Goal: Transaction & Acquisition: Purchase product/service

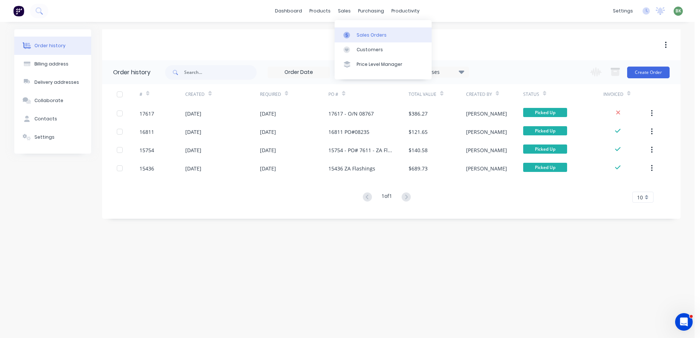
click at [359, 36] on div "Sales Orders" at bounding box center [372, 35] width 30 height 7
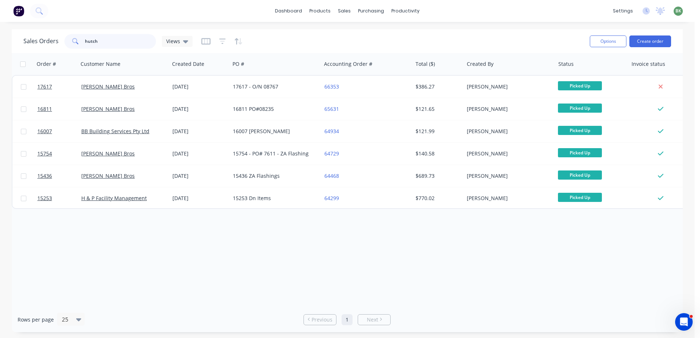
drag, startPoint x: 97, startPoint y: 40, endPoint x: 60, endPoint y: 37, distance: 37.2
click at [45, 33] on div "Sales Orders hutch Views" at bounding box center [303, 41] width 561 height 18
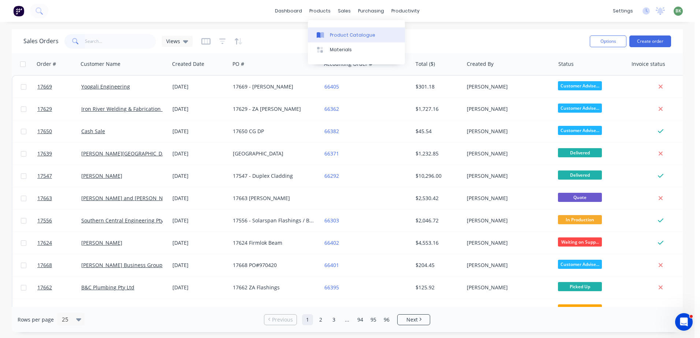
click at [347, 37] on div "Product Catalogue" at bounding box center [352, 35] width 45 height 7
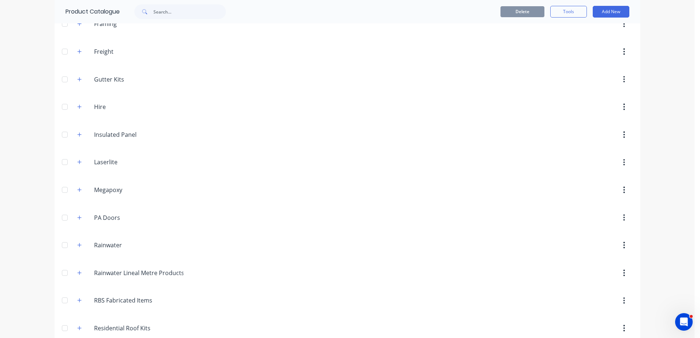
scroll to position [434, 0]
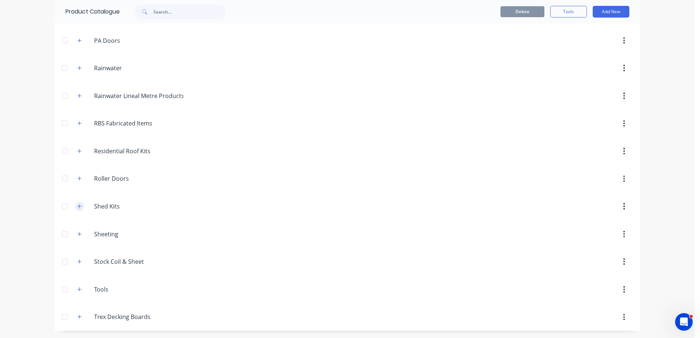
click at [77, 205] on icon "button" at bounding box center [79, 206] width 4 height 5
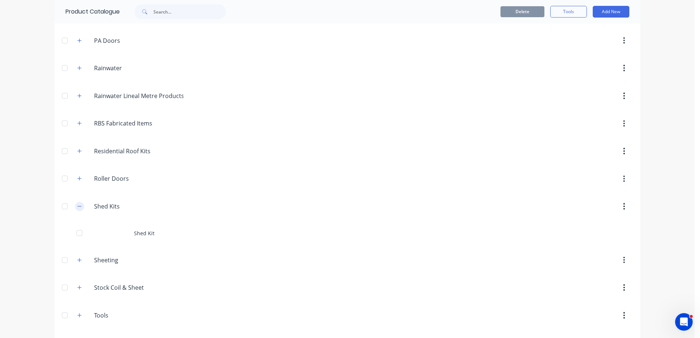
click at [77, 205] on icon "button" at bounding box center [79, 206] width 4 height 5
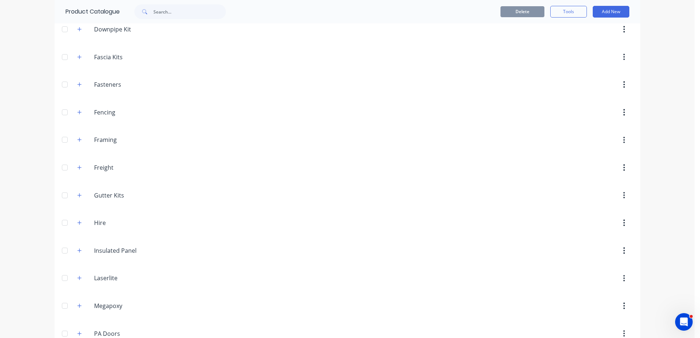
scroll to position [31, 0]
click at [79, 84] on icon "button" at bounding box center [79, 83] width 4 height 5
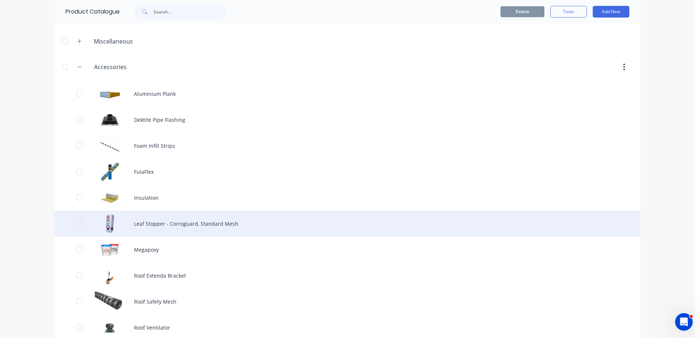
scroll to position [0, 0]
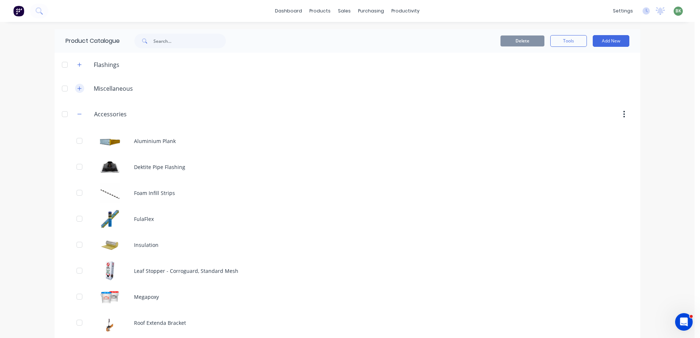
click at [77, 88] on icon "button" at bounding box center [79, 88] width 4 height 4
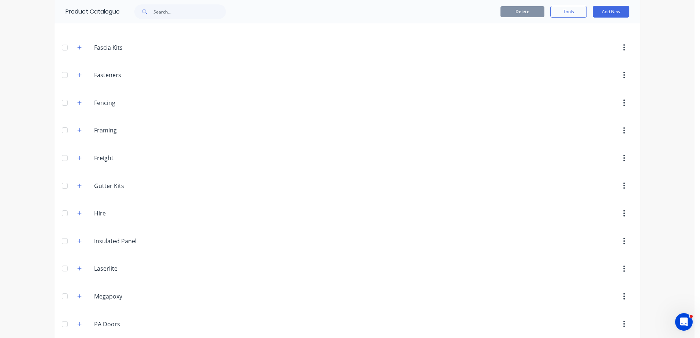
scroll to position [769, 0]
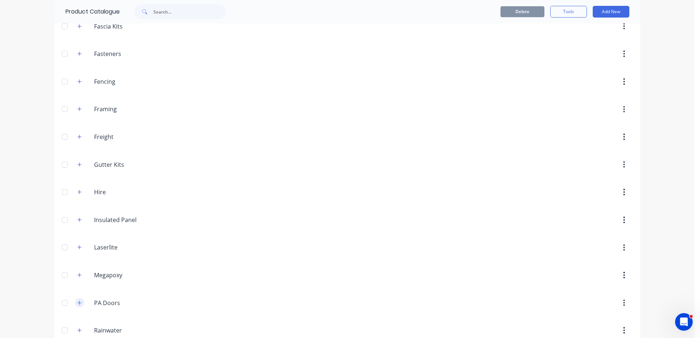
click at [79, 304] on button "button" at bounding box center [79, 302] width 9 height 9
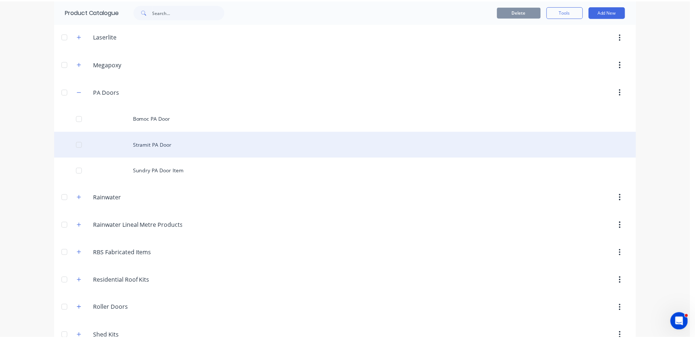
scroll to position [989, 0]
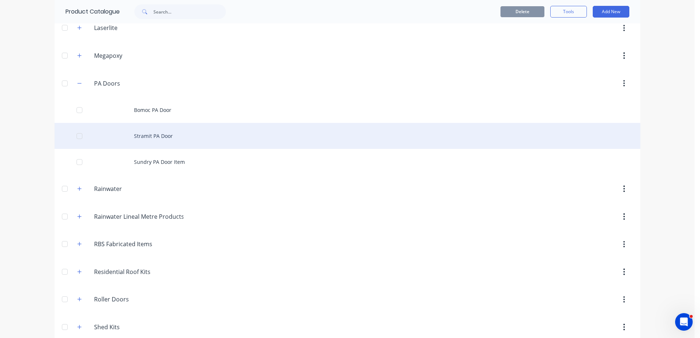
click at [162, 139] on div "Stramit PA Door" at bounding box center [348, 136] width 586 height 26
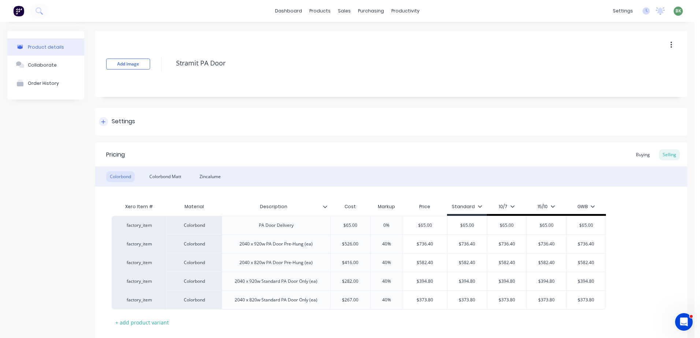
type textarea "x"
click at [213, 178] on div "Zincalume" at bounding box center [210, 176] width 29 height 11
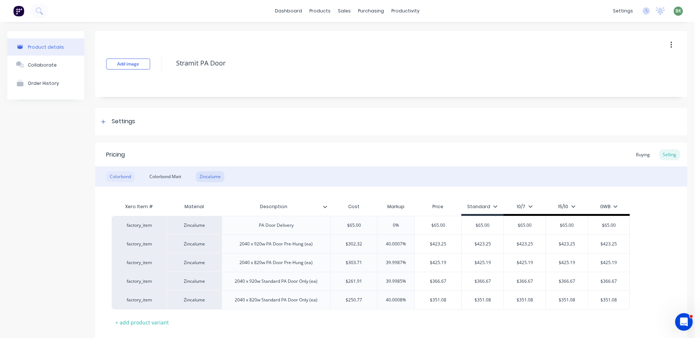
click at [119, 174] on div "Colorbond" at bounding box center [120, 176] width 29 height 11
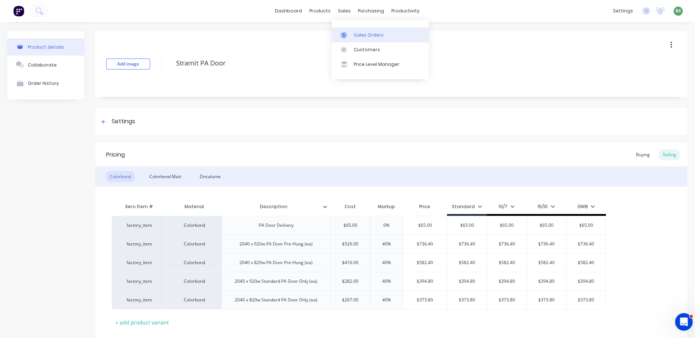
click at [367, 35] on div "Sales Orders" at bounding box center [369, 35] width 30 height 7
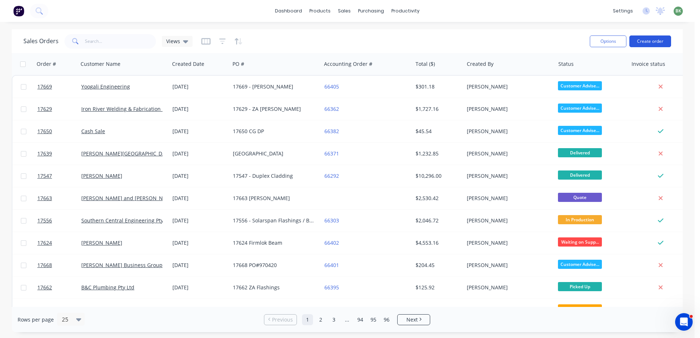
click at [658, 41] on button "Create order" at bounding box center [650, 42] width 42 height 12
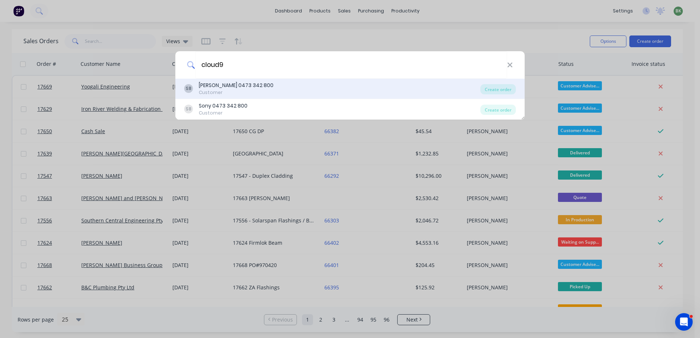
type input "cloud9"
click at [219, 85] on div "[PERSON_NAME] 0473 342 800" at bounding box center [236, 86] width 75 height 8
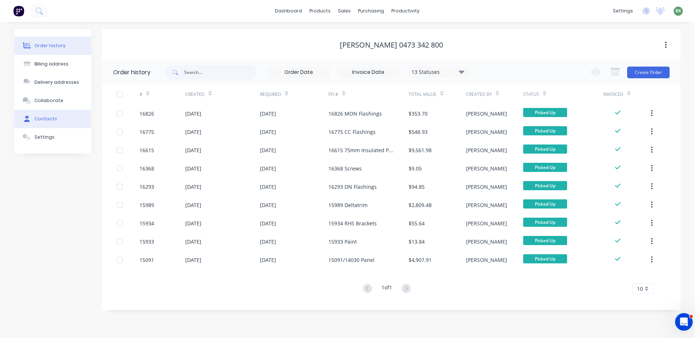
click at [37, 120] on div "Contacts" at bounding box center [45, 119] width 23 height 7
select select "AU"
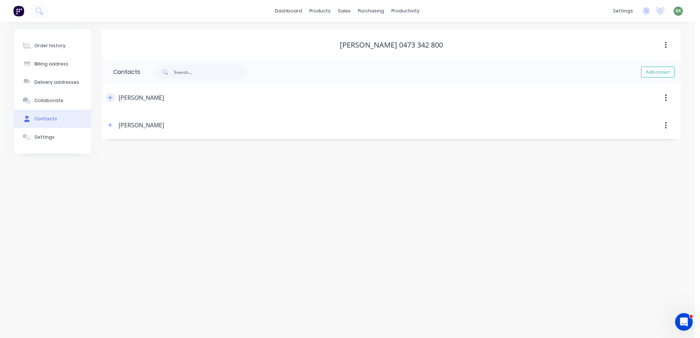
click at [111, 97] on icon "button" at bounding box center [110, 97] width 4 height 5
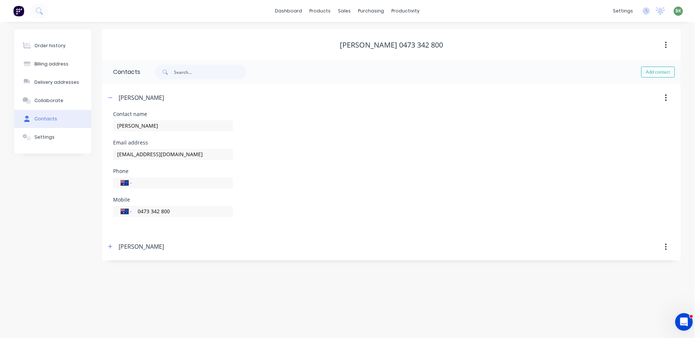
click at [223, 107] on header "[PERSON_NAME]" at bounding box center [391, 98] width 579 height 28
drag, startPoint x: 108, startPoint y: 94, endPoint x: 110, endPoint y: 98, distance: 4.4
click at [109, 94] on button "button" at bounding box center [110, 97] width 9 height 9
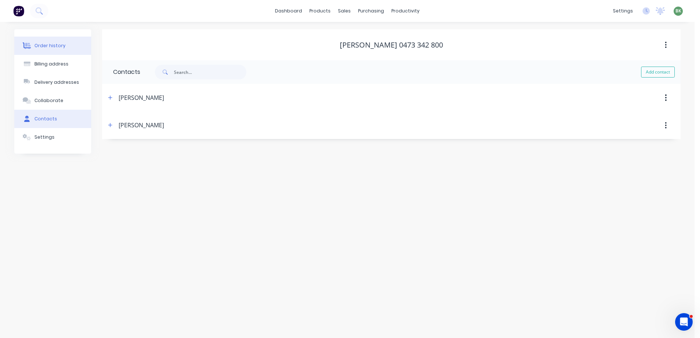
click at [47, 45] on div "Order history" at bounding box center [49, 45] width 31 height 7
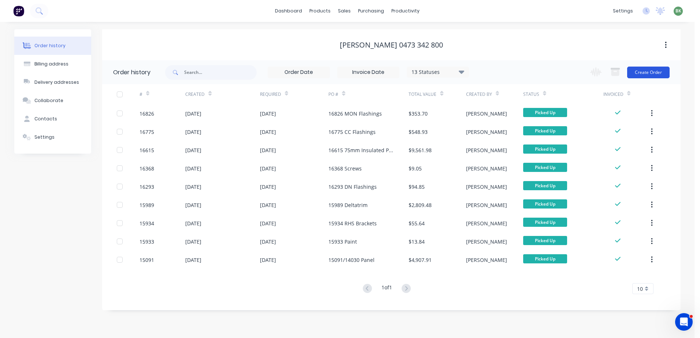
click at [648, 73] on button "Create Order" at bounding box center [648, 73] width 42 height 12
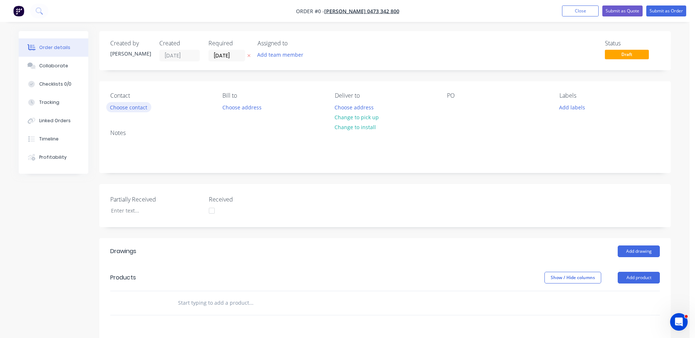
click at [127, 109] on button "Choose contact" at bounding box center [128, 107] width 45 height 10
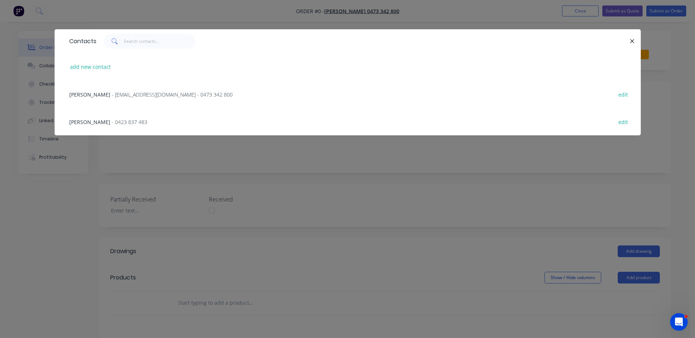
click at [93, 93] on span "[PERSON_NAME]" at bounding box center [89, 94] width 41 height 7
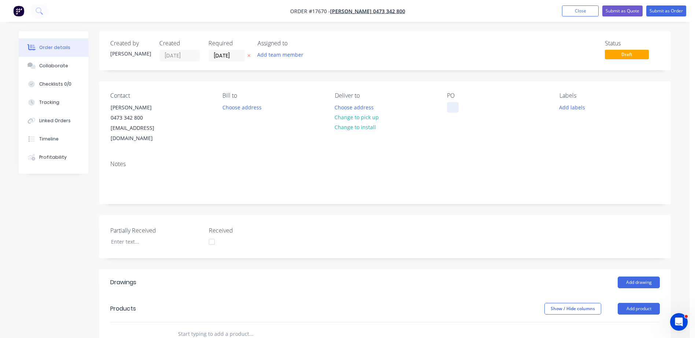
click at [455, 107] on div at bounding box center [453, 107] width 12 height 11
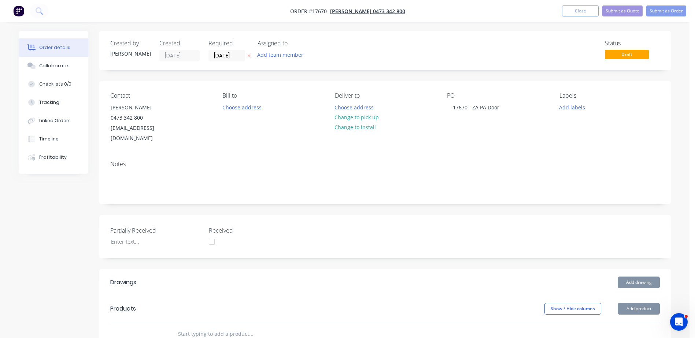
click at [200, 327] on input "text" at bounding box center [251, 334] width 146 height 15
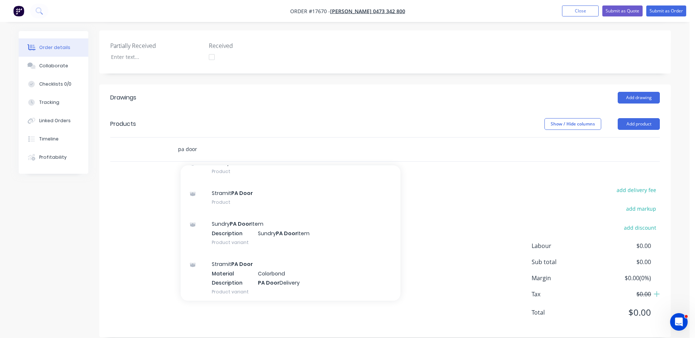
scroll to position [37, 0]
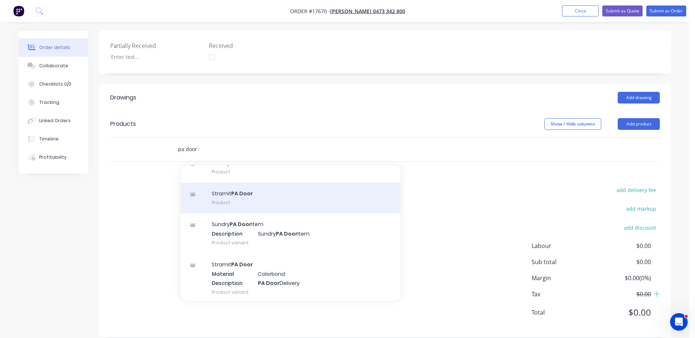
type input "pa door"
click at [231, 184] on div "Stramit PA Door Product" at bounding box center [291, 198] width 220 height 31
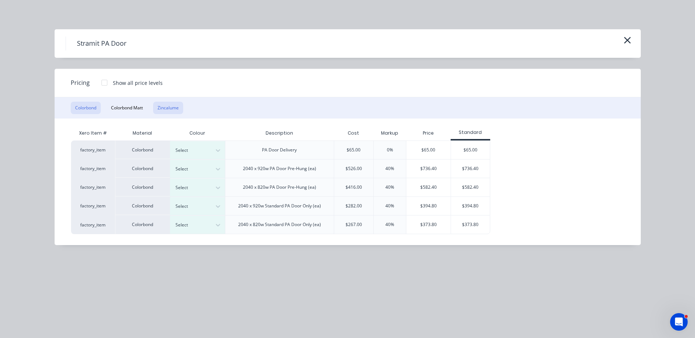
click at [181, 109] on button "Zincalume" at bounding box center [168, 108] width 30 height 12
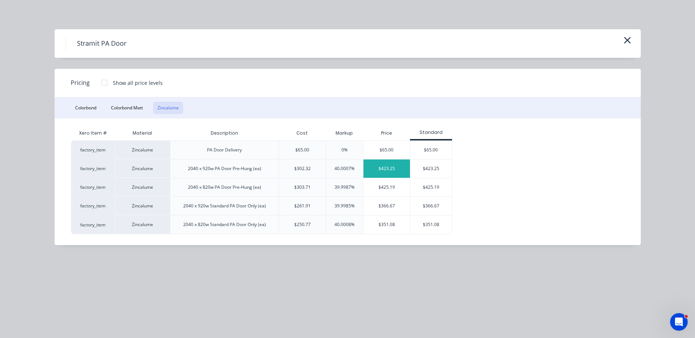
click at [394, 171] on div "$423.25" at bounding box center [386, 169] width 47 height 18
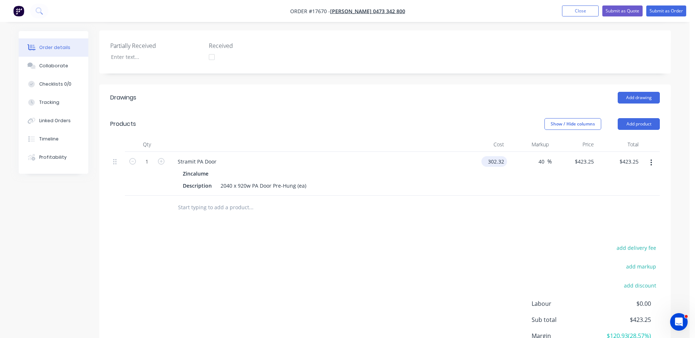
click at [494, 156] on input "302.32" at bounding box center [495, 161] width 23 height 11
type input "$302.32"
click at [583, 156] on input "423.25" at bounding box center [585, 161] width 23 height 11
type input "488"
type input "61.42"
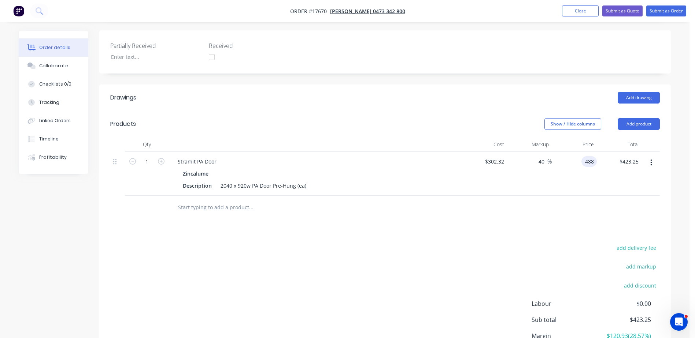
type input "$488.00"
click at [535, 216] on div "Drawings Add drawing Products Show / Hide columns Add product Qty Cost Markup P…" at bounding box center [384, 240] width 571 height 311
click at [52, 68] on div "Collaborate" at bounding box center [53, 66] width 29 height 7
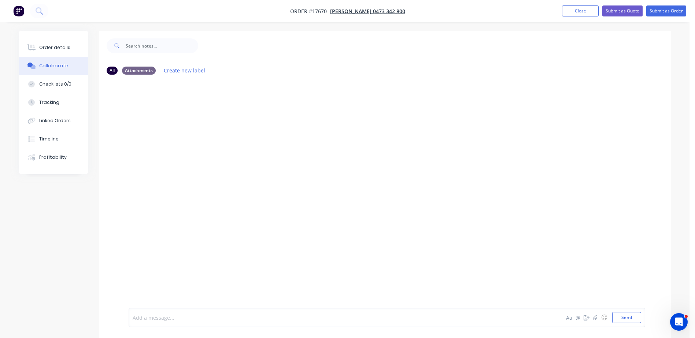
click at [162, 316] on div at bounding box center [323, 318] width 381 height 8
click at [626, 319] on button "Send" at bounding box center [626, 317] width 29 height 11
click at [45, 49] on div "Order details" at bounding box center [54, 47] width 31 height 7
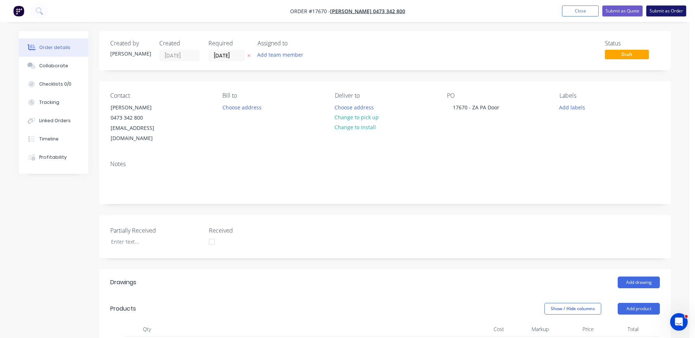
click at [663, 12] on button "Submit as Order" at bounding box center [666, 10] width 40 height 11
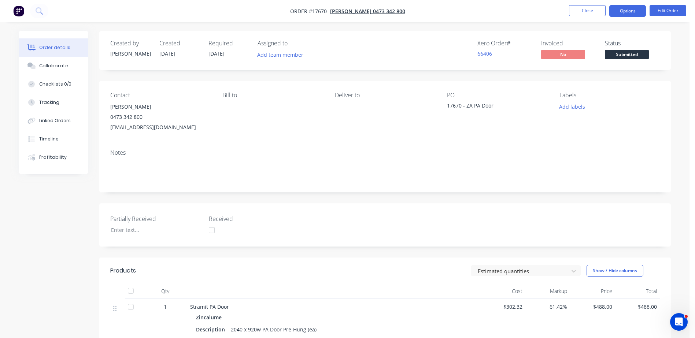
click at [631, 12] on button "Options" at bounding box center [627, 11] width 37 height 12
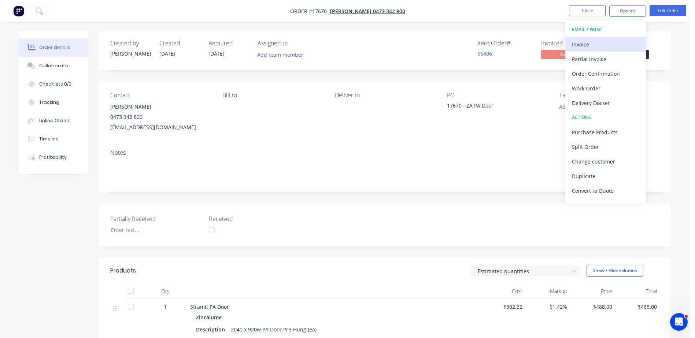
click at [583, 43] on div "Invoice" at bounding box center [605, 44] width 67 height 11
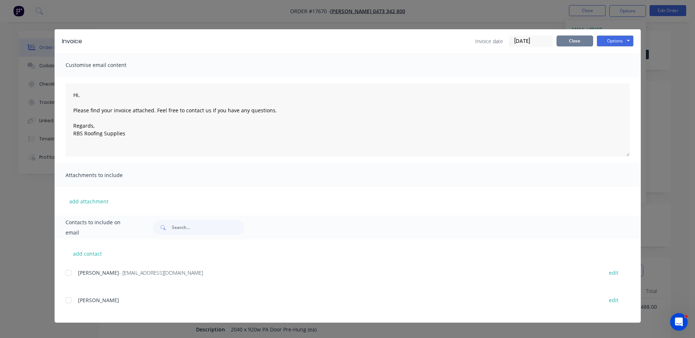
click at [575, 41] on button "Close" at bounding box center [574, 41] width 37 height 11
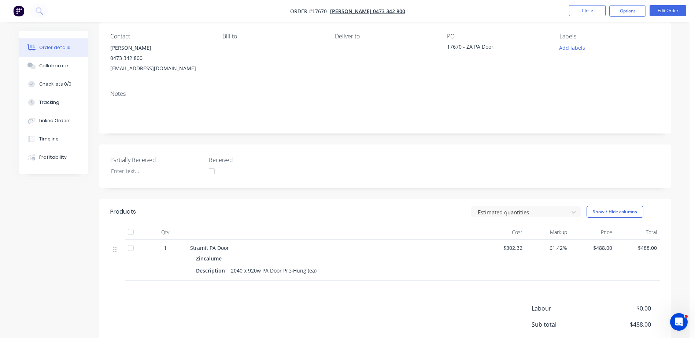
scroll to position [59, 0]
click at [674, 9] on button "Edit Order" at bounding box center [667, 10] width 37 height 11
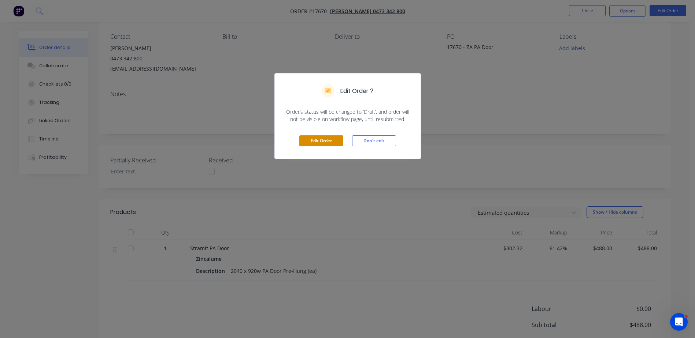
click at [324, 142] on button "Edit Order" at bounding box center [321, 140] width 44 height 11
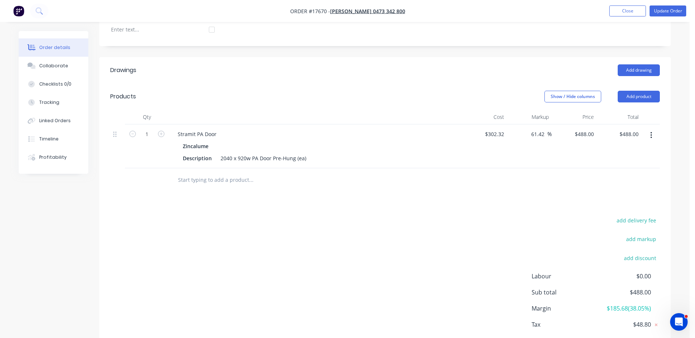
scroll to position [220, 0]
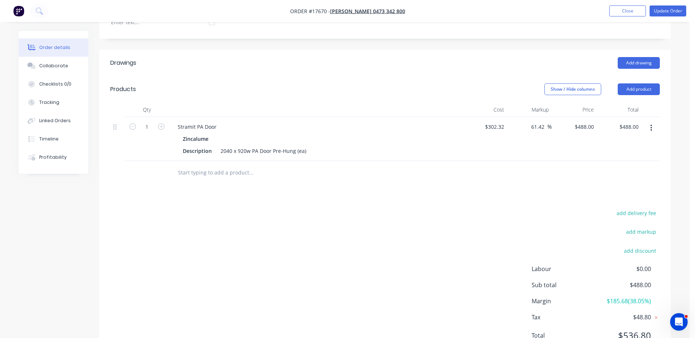
click at [226, 166] on input "text" at bounding box center [251, 173] width 146 height 15
type input "bomoc"
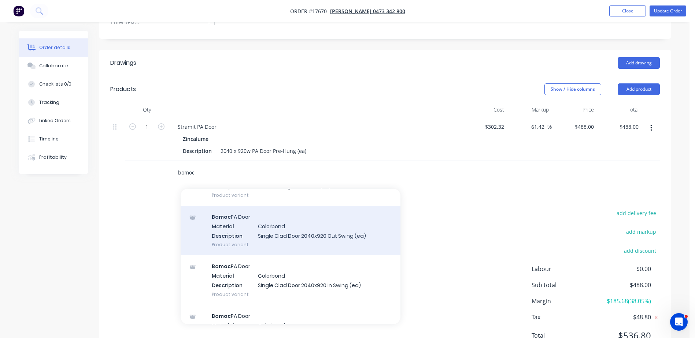
scroll to position [73, 0]
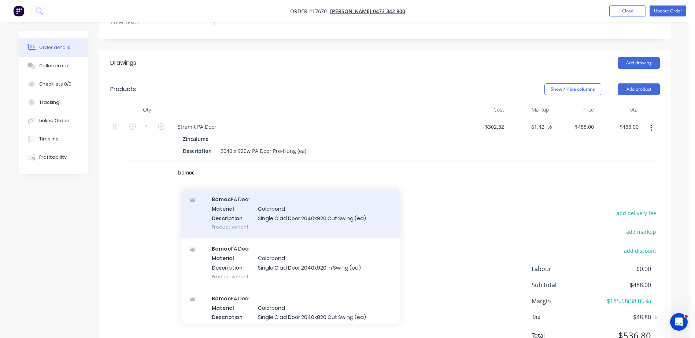
click at [232, 218] on div "Bomoc PA Door Material Colorbond Description Single Clad Door 2040x920 Out Swin…" at bounding box center [291, 213] width 220 height 49
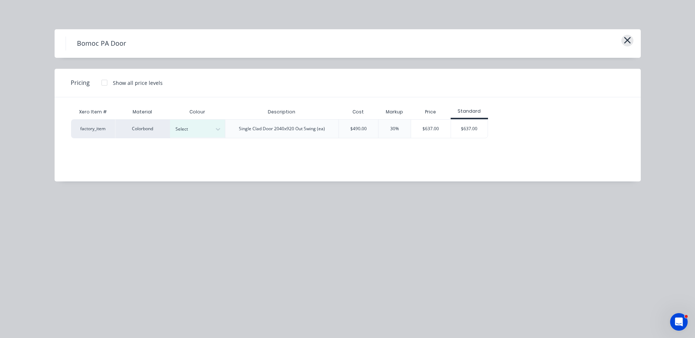
click at [629, 37] on icon "button" at bounding box center [627, 40] width 8 height 10
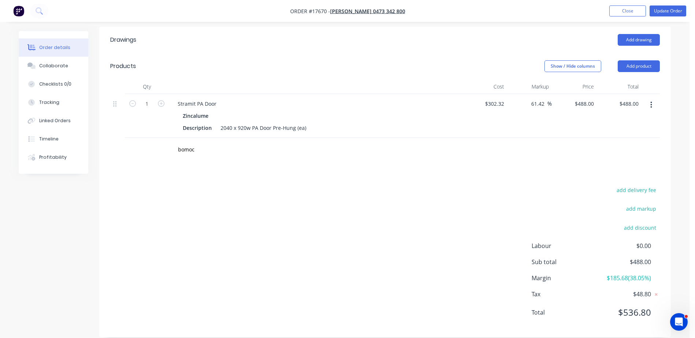
scroll to position [0, 0]
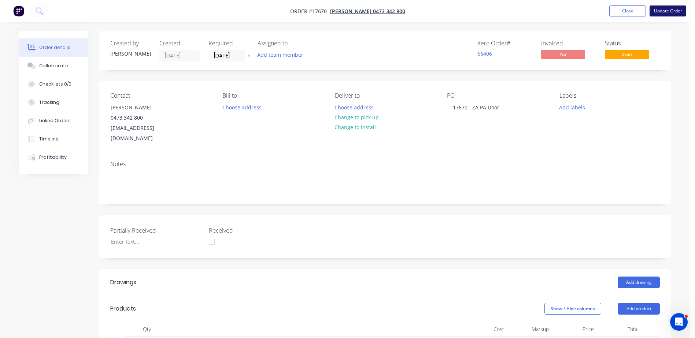
click at [658, 11] on button "Update Order" at bounding box center [667, 10] width 37 height 11
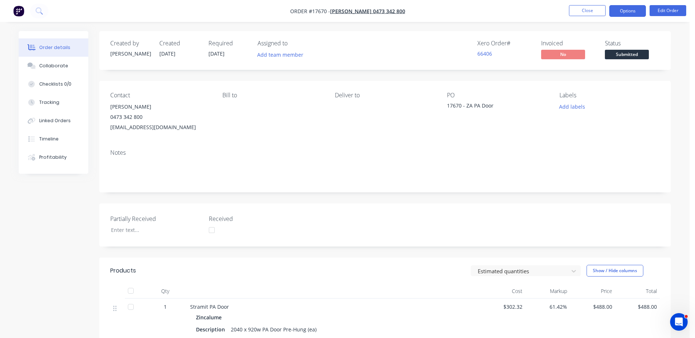
click at [617, 11] on button "Options" at bounding box center [627, 11] width 37 height 12
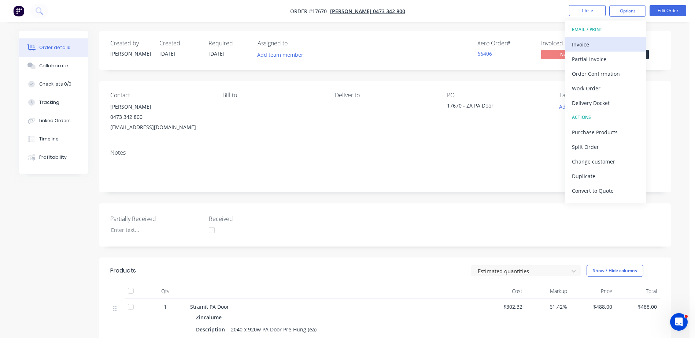
click at [597, 44] on div "Invoice" at bounding box center [605, 44] width 67 height 11
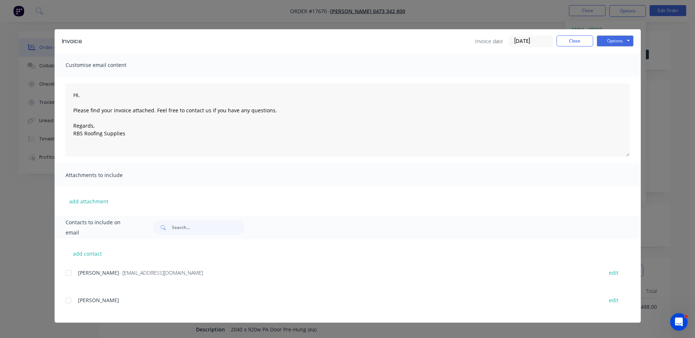
click at [70, 278] on div at bounding box center [68, 273] width 15 height 15
click at [622, 42] on button "Options" at bounding box center [615, 41] width 37 height 11
click at [613, 68] on button "Print" at bounding box center [620, 66] width 47 height 12
type textarea "Hi, Please find your invoice attached. Feel free to contact us if you have any …"
click at [564, 41] on button "Close" at bounding box center [574, 41] width 37 height 11
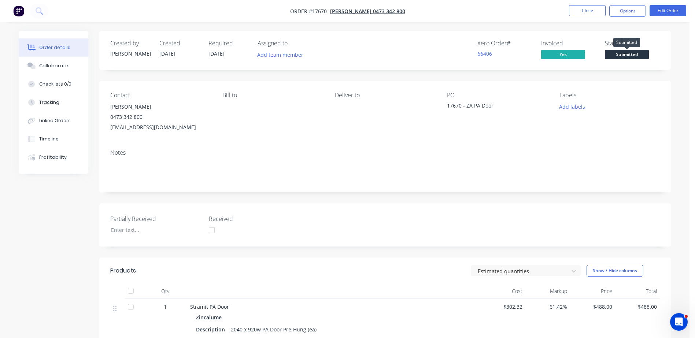
click at [634, 56] on span "Submitted" at bounding box center [627, 54] width 44 height 9
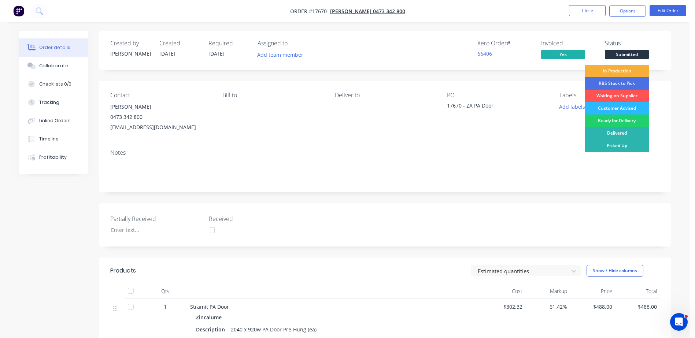
click at [628, 142] on div "Picked Up" at bounding box center [616, 146] width 64 height 12
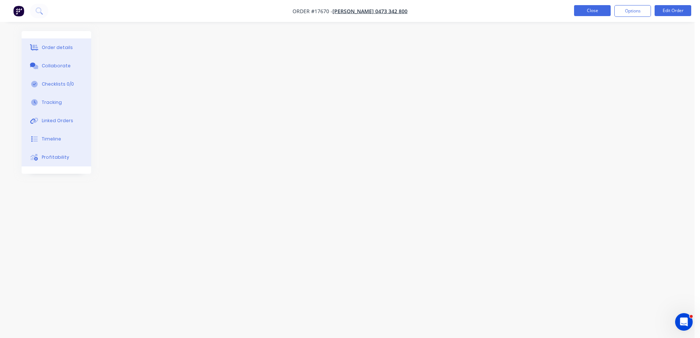
click at [588, 8] on button "Close" at bounding box center [592, 10] width 37 height 11
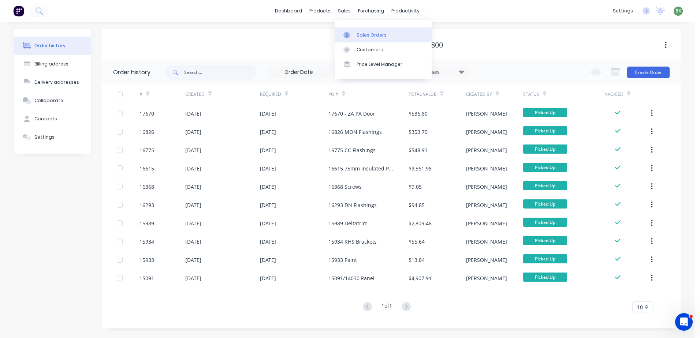
click at [361, 35] on div "Sales Orders" at bounding box center [372, 35] width 30 height 7
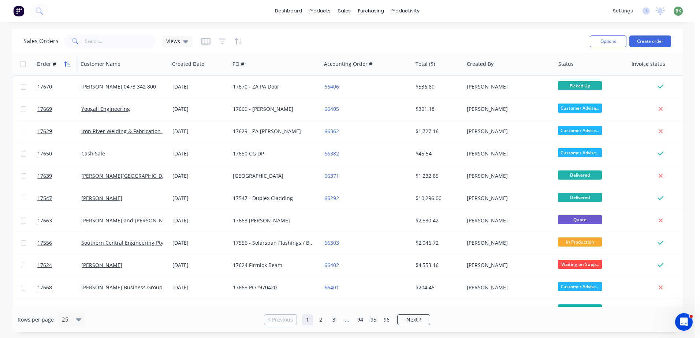
click at [63, 62] on button "button" at bounding box center [67, 64] width 11 height 11
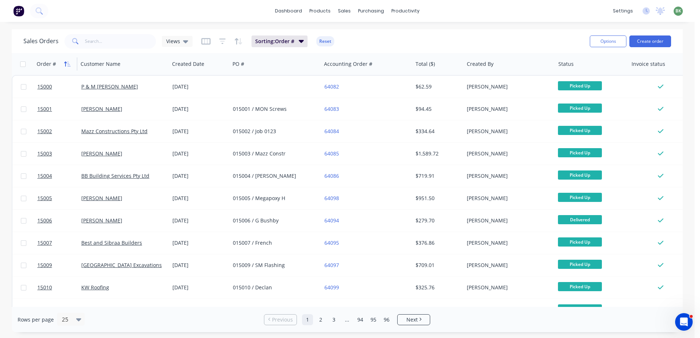
click at [64, 62] on icon "button" at bounding box center [67, 64] width 7 height 6
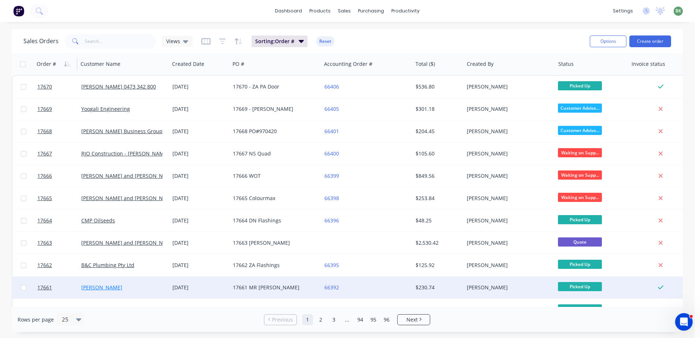
click at [104, 288] on link "[PERSON_NAME]" at bounding box center [101, 287] width 41 height 7
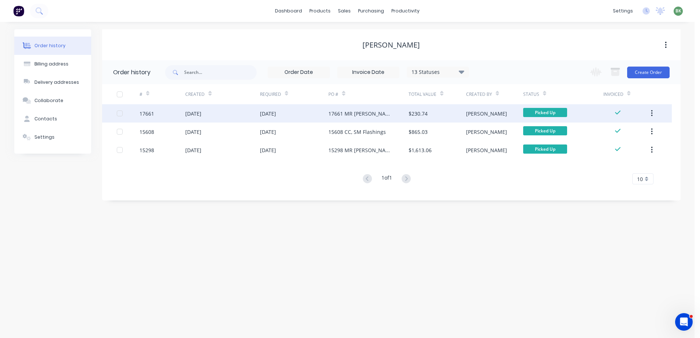
click at [191, 113] on div "[DATE]" at bounding box center [193, 114] width 16 height 8
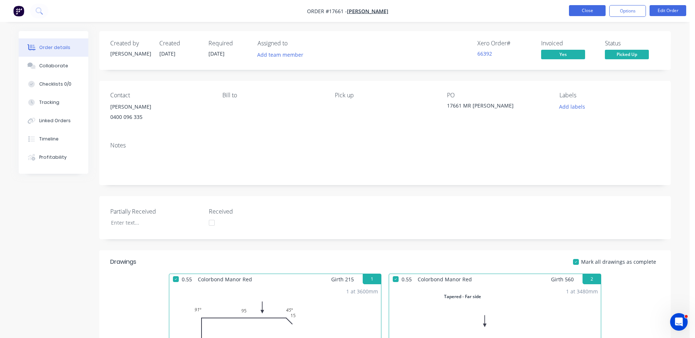
click at [593, 10] on button "Close" at bounding box center [587, 10] width 37 height 11
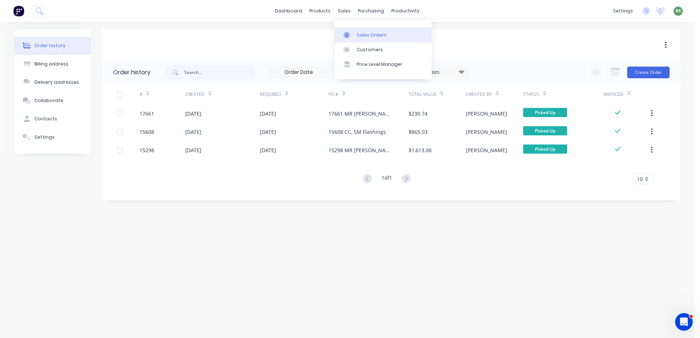
click at [355, 34] on link "Sales Orders" at bounding box center [383, 34] width 97 height 15
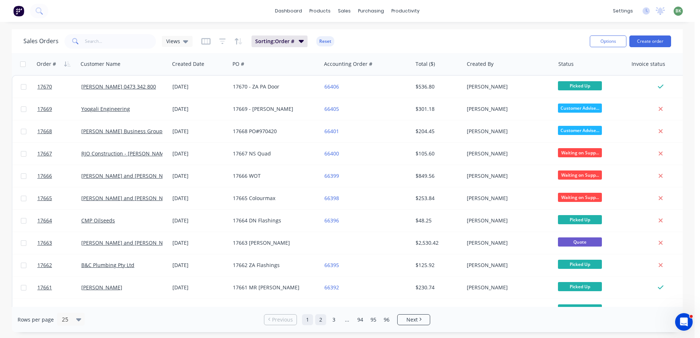
click at [319, 320] on link "2" at bounding box center [320, 320] width 11 height 11
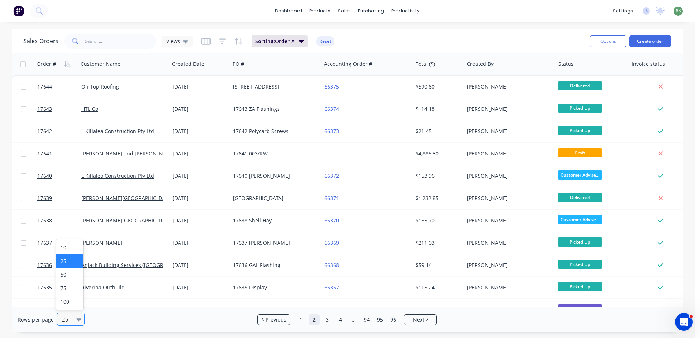
click at [76, 319] on icon at bounding box center [78, 320] width 5 height 3
click at [69, 301] on div "100" at bounding box center [69, 302] width 27 height 14
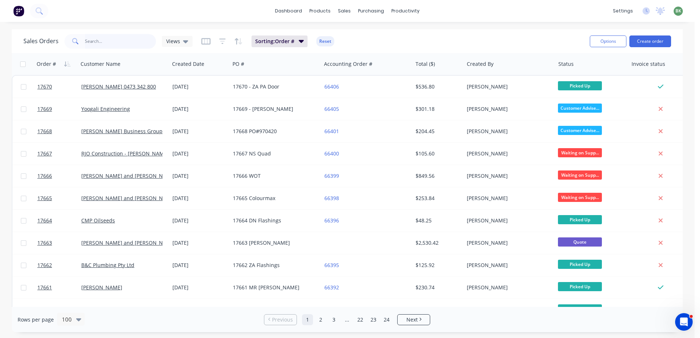
click at [96, 43] on input "text" at bounding box center [120, 41] width 71 height 15
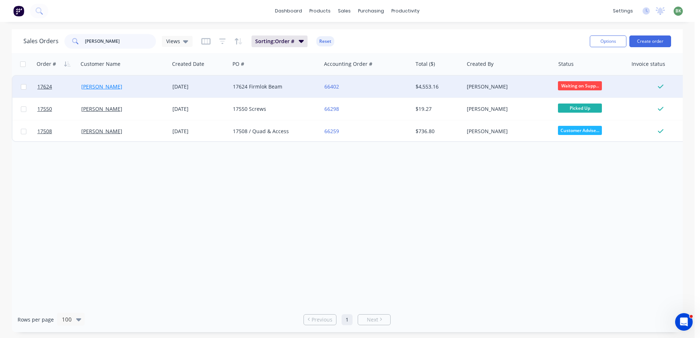
type input "[PERSON_NAME]"
click at [88, 86] on link "[PERSON_NAME]" at bounding box center [101, 86] width 41 height 7
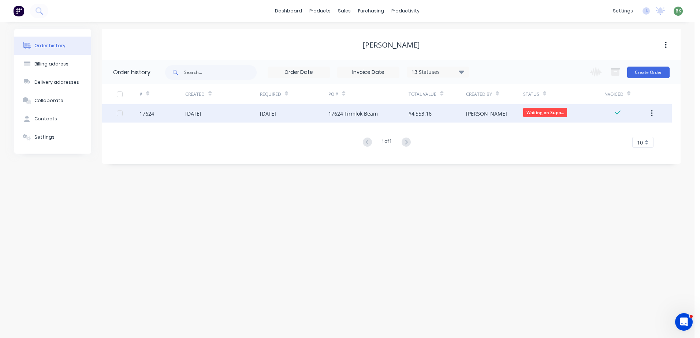
click at [460, 111] on div "$4,553.16" at bounding box center [437, 113] width 57 height 18
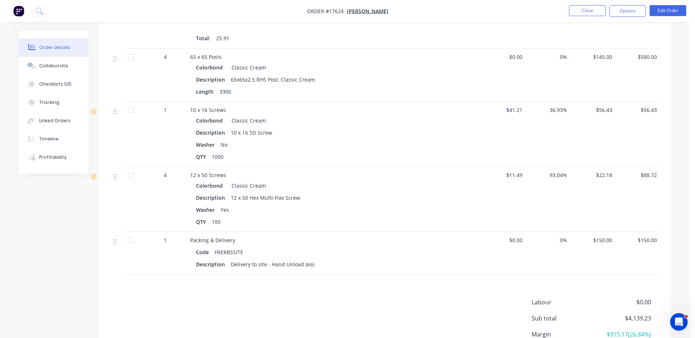
scroll to position [680, 0]
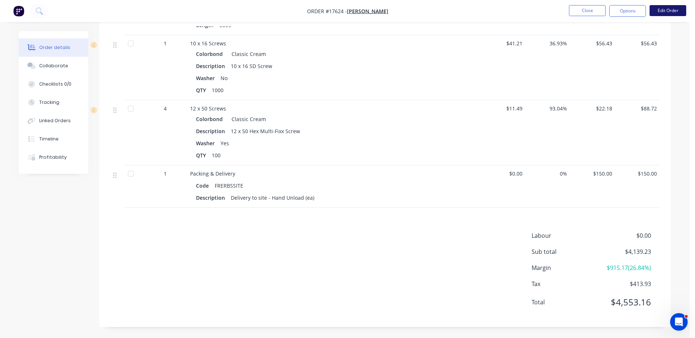
click at [667, 10] on button "Edit Order" at bounding box center [667, 10] width 37 height 11
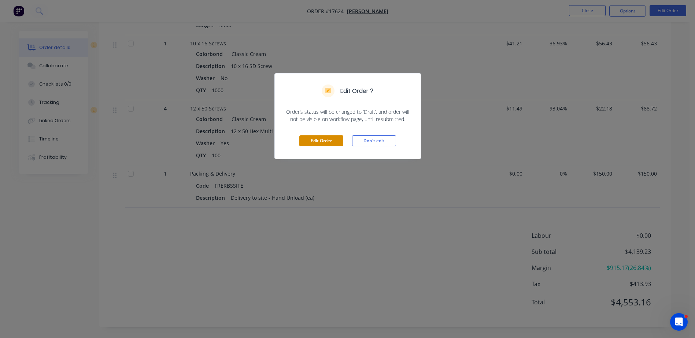
click at [313, 139] on button "Edit Order" at bounding box center [321, 140] width 44 height 11
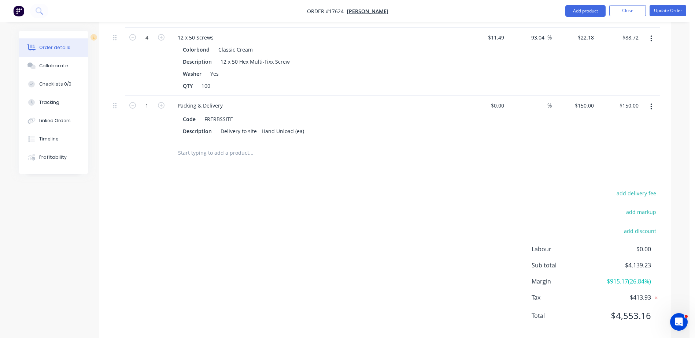
scroll to position [822, 0]
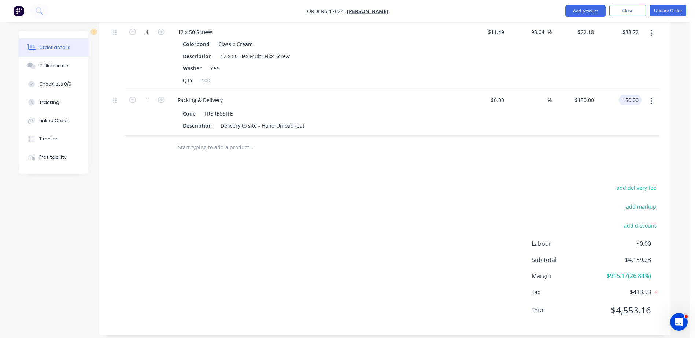
click at [629, 95] on input "150.00" at bounding box center [631, 100] width 20 height 11
type input "147"
type input "$147.00"
click at [582, 136] on div at bounding box center [384, 148] width 549 height 24
click at [635, 95] on input "147.00" at bounding box center [629, 100] width 23 height 11
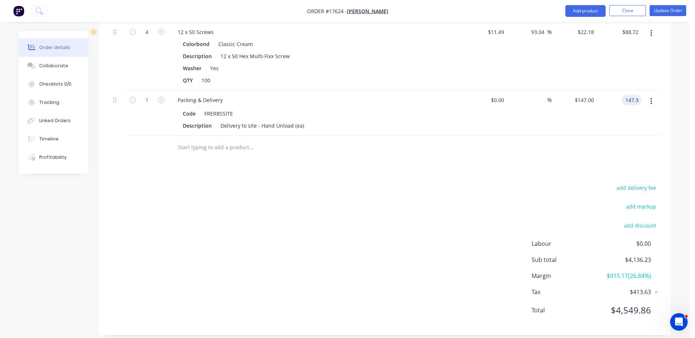
type input "147.3"
click at [637, 95] on input "147.3" at bounding box center [632, 100] width 17 height 11
click at [639, 95] on input "147.3" at bounding box center [632, 100] width 17 height 11
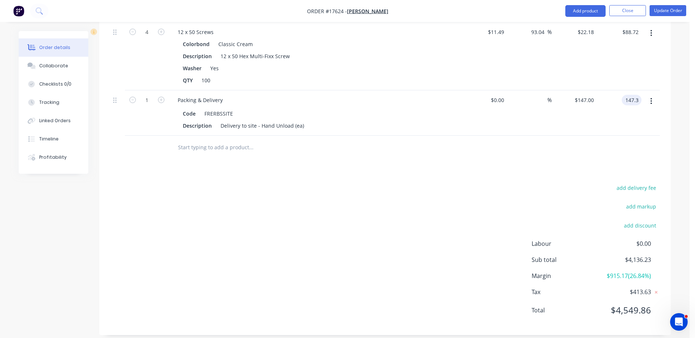
type input "$147.30"
click at [632, 101] on div "$147.30 147.3" at bounding box center [619, 112] width 45 height 45
click at [633, 95] on input "147.30" at bounding box center [629, 100] width 23 height 11
type input "147.73"
type input "$147.73"
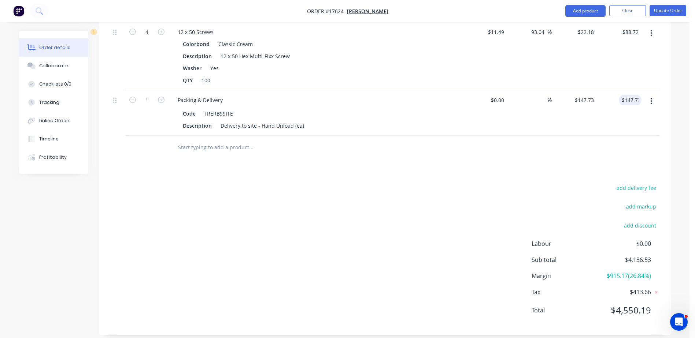
click at [632, 95] on input "147.73" at bounding box center [631, 100] width 20 height 11
type input "147.37"
type input "$147.37"
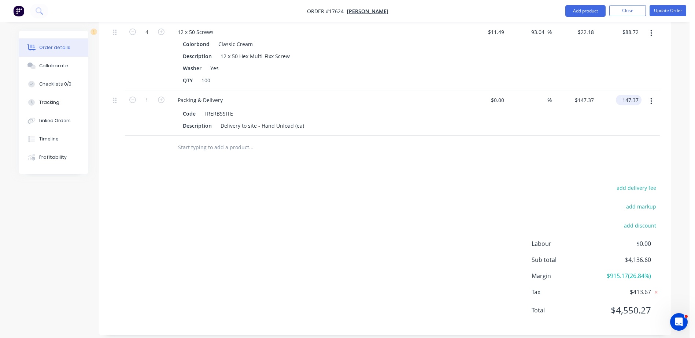
click at [634, 95] on input "147.37" at bounding box center [629, 100] width 23 height 11
type input "147328"
click at [618, 95] on div "147328 147328" at bounding box center [629, 100] width 24 height 11
type input "$147,328.00"
click at [633, 95] on input "147328.00" at bounding box center [627, 100] width 29 height 11
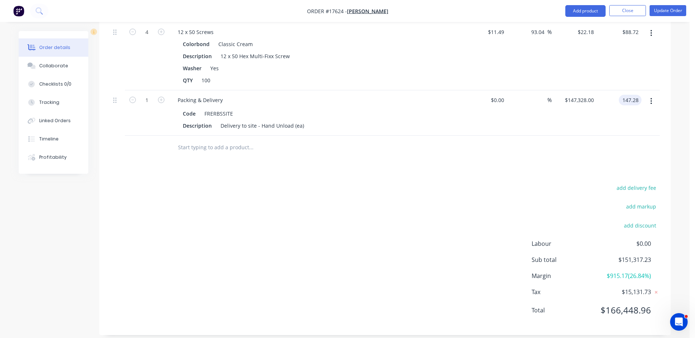
type input "147.28"
type input "$147.28"
click at [589, 136] on div at bounding box center [384, 148] width 549 height 24
click at [631, 95] on input "147.28" at bounding box center [629, 100] width 23 height 11
type input "147.03"
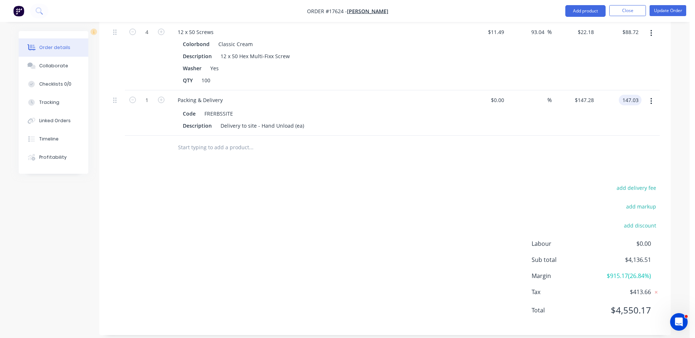
type input "$147.03"
click at [557, 136] on div at bounding box center [384, 148] width 549 height 24
click at [628, 95] on input "147.03" at bounding box center [629, 100] width 23 height 11
type input "147.19"
type input "$147.19"
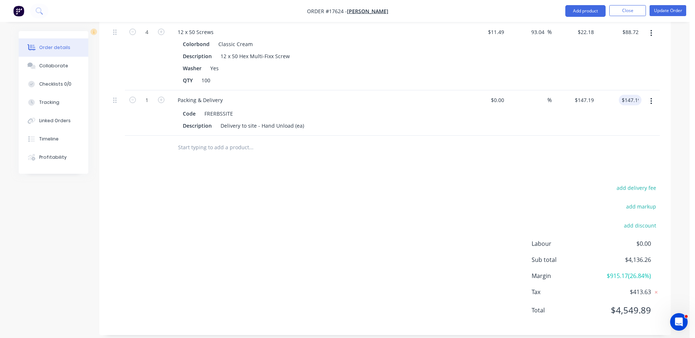
click at [603, 143] on div at bounding box center [384, 148] width 549 height 24
click at [635, 95] on input "147.19" at bounding box center [629, 100] width 23 height 11
type input "147.1"
type input "$147.10"
click at [573, 127] on div "$147.10 $147.10" at bounding box center [573, 112] width 45 height 45
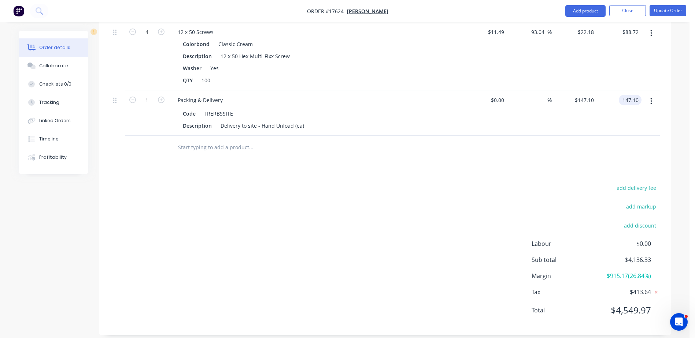
click at [636, 95] on input "147.10" at bounding box center [631, 100] width 20 height 11
type input "147.11"
type input "$147.11"
click at [557, 145] on div at bounding box center [384, 148] width 549 height 24
click at [628, 95] on input "147.11" at bounding box center [631, 100] width 20 height 11
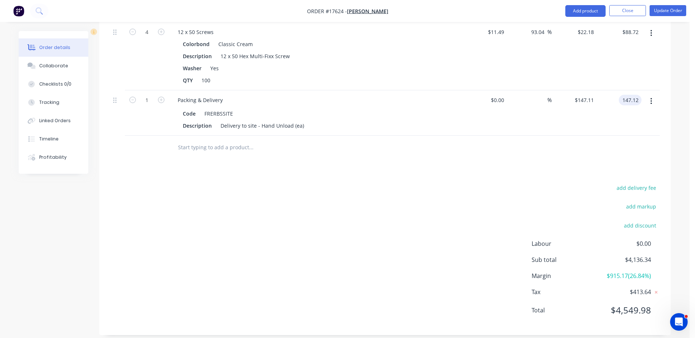
type input "147.12"
type input "$147.12"
click at [493, 189] on div "add delivery fee add markup add discount Labour $0.00 Sub total $4,136.34 Margi…" at bounding box center [384, 253] width 549 height 141
click at [629, 96] on input "147.12" at bounding box center [629, 100] width 23 height 11
click at [565, 191] on div "add delivery fee add markup add discount Labour $0.00 Sub total $4,136.35 Margi…" at bounding box center [384, 253] width 549 height 141
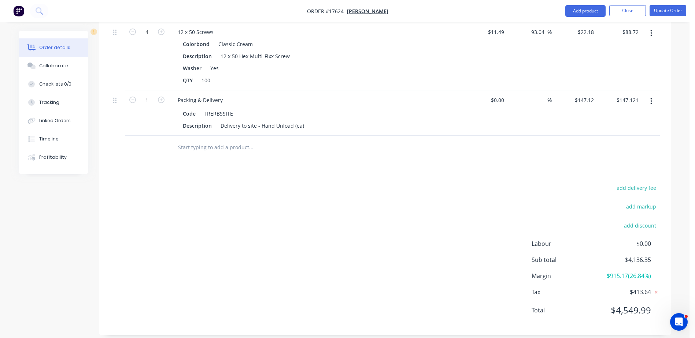
click at [581, 225] on div "add discount" at bounding box center [614, 229] width 92 height 19
click at [634, 95] on input "147.121" at bounding box center [629, 100] width 26 height 11
click at [629, 95] on input "147.121" at bounding box center [629, 100] width 26 height 11
type input "147.129"
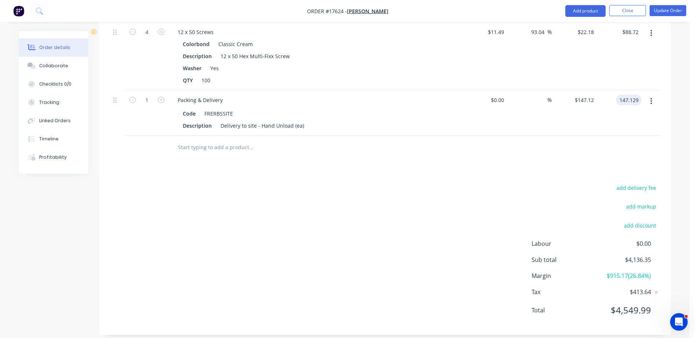
type input "$147.13"
click at [661, 13] on button "Update Order" at bounding box center [667, 10] width 37 height 11
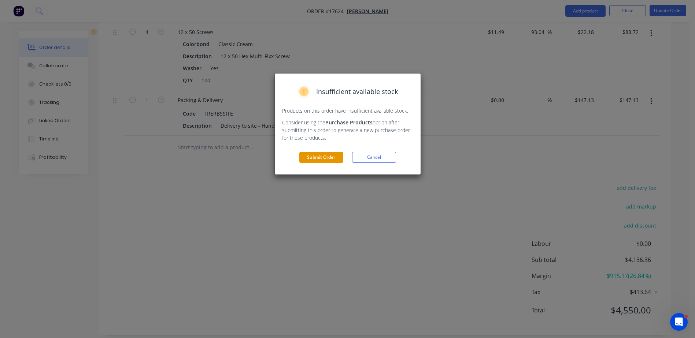
click at [320, 159] on button "Submit Order" at bounding box center [321, 157] width 44 height 11
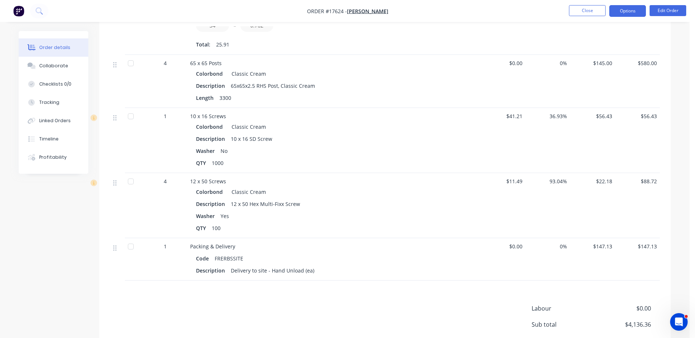
scroll to position [607, 0]
click at [594, 11] on button "Close" at bounding box center [587, 10] width 37 height 11
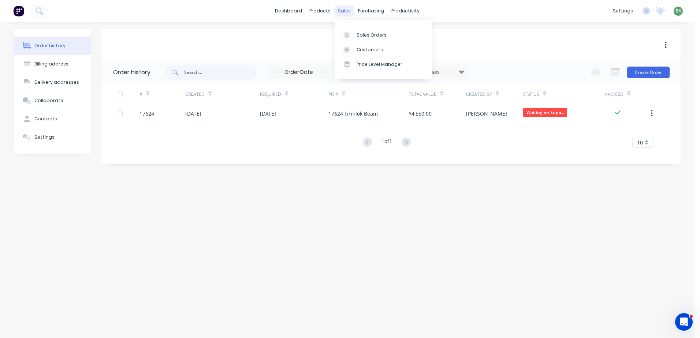
click at [345, 11] on div "sales" at bounding box center [344, 10] width 20 height 11
click at [362, 37] on div "Sales Orders" at bounding box center [372, 35] width 30 height 7
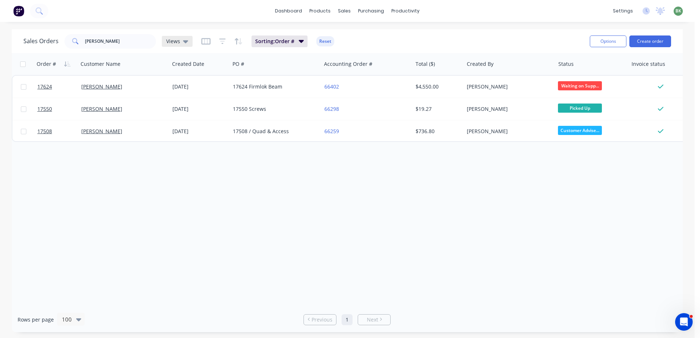
click at [181, 42] on div "Views" at bounding box center [177, 41] width 22 height 7
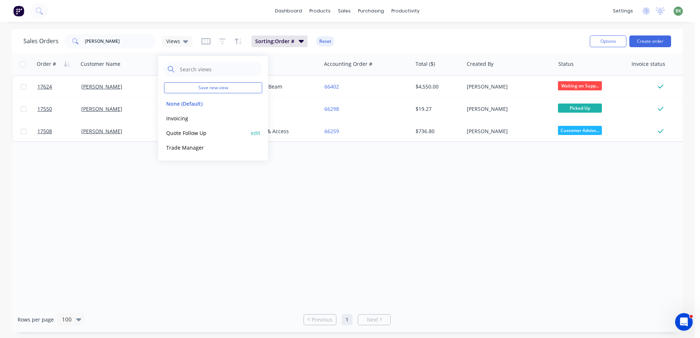
click at [188, 135] on button "Quote Follow Up" at bounding box center [205, 133] width 83 height 8
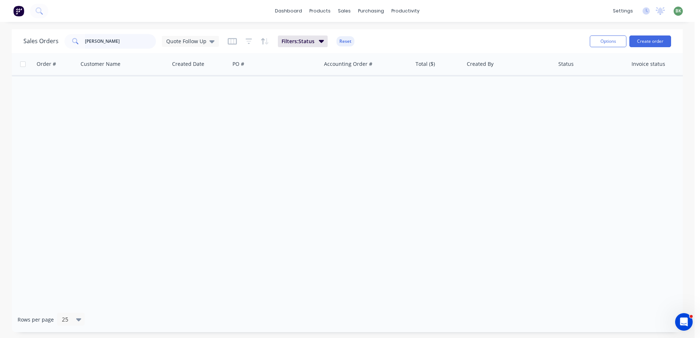
drag, startPoint x: 68, startPoint y: 38, endPoint x: 47, endPoint y: 38, distance: 21.3
click at [51, 38] on div "Sales Orders [PERSON_NAME] Quote Follow Up" at bounding box center [121, 41] width 196 height 15
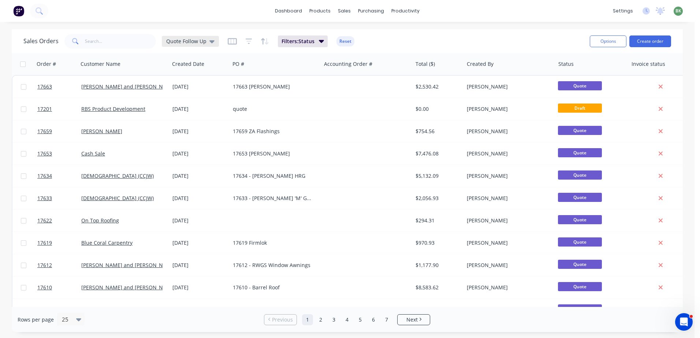
click at [207, 40] on div "Quote Follow Up" at bounding box center [190, 41] width 48 height 7
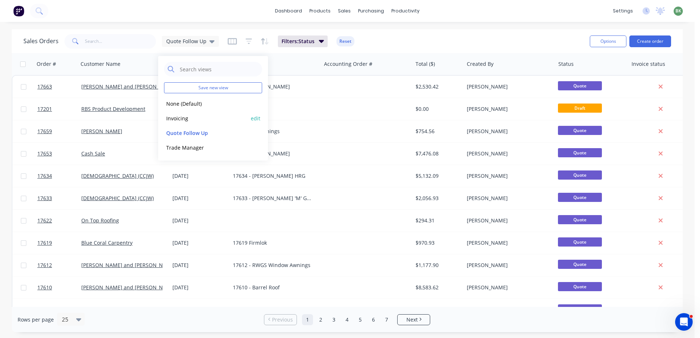
click at [182, 119] on button "Invoicing" at bounding box center [205, 118] width 83 height 8
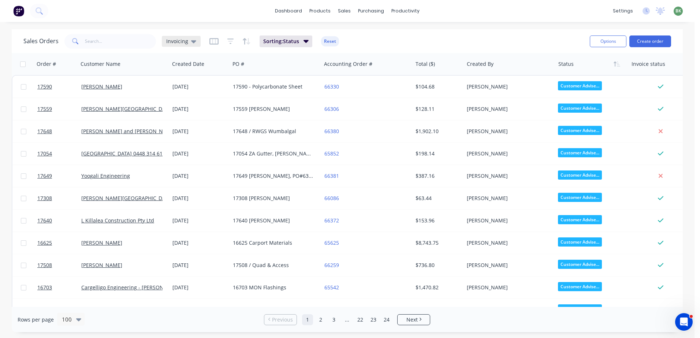
click at [191, 43] on icon at bounding box center [193, 41] width 5 height 8
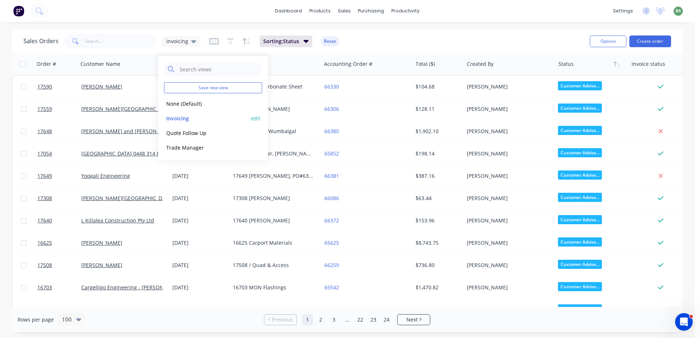
click at [175, 119] on button "Invoicing" at bounding box center [205, 118] width 83 height 8
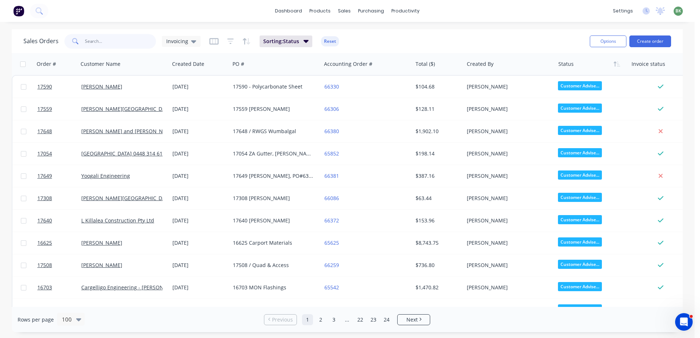
click at [100, 39] on input "text" at bounding box center [120, 41] width 71 height 15
click at [105, 42] on input "text" at bounding box center [120, 41] width 71 height 15
type input "[PERSON_NAME]"
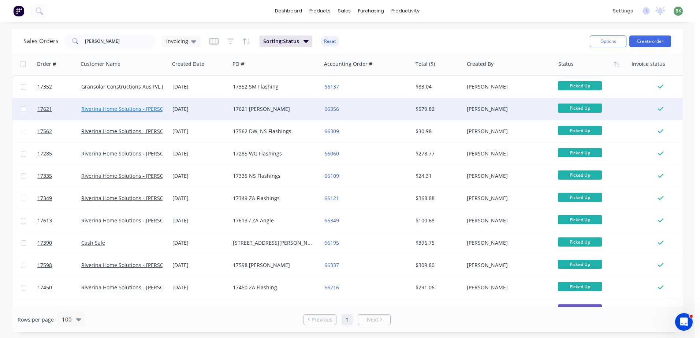
click at [121, 108] on link "Riverina Home Solutions - [PERSON_NAME]" at bounding box center [134, 108] width 106 height 7
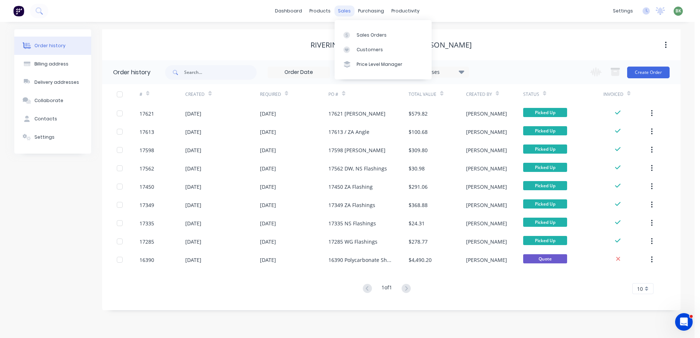
click at [343, 11] on div "sales" at bounding box center [344, 10] width 20 height 11
click at [369, 36] on div "Sales Orders" at bounding box center [372, 35] width 30 height 7
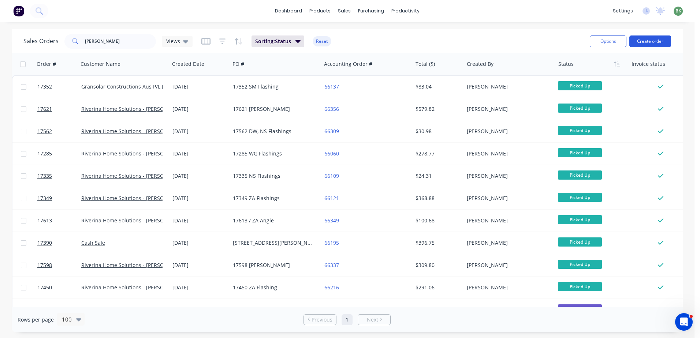
click at [657, 42] on button "Create order" at bounding box center [650, 42] width 42 height 12
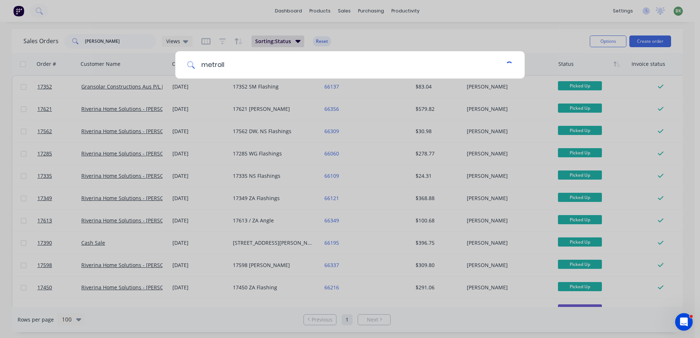
type input "metroll"
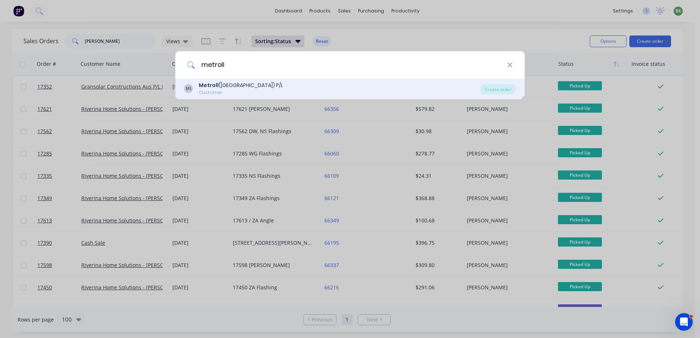
click at [223, 92] on div "Customer" at bounding box center [241, 92] width 84 height 7
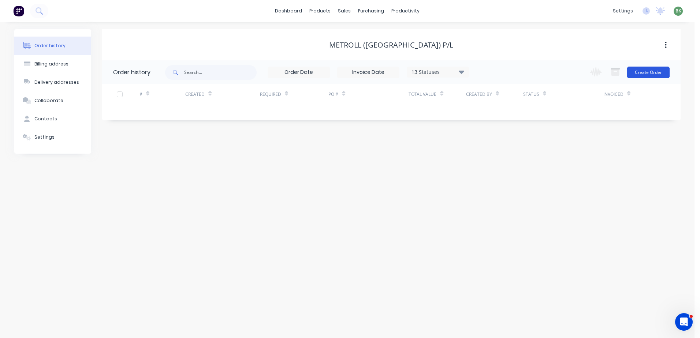
click at [657, 72] on button "Create Order" at bounding box center [648, 73] width 42 height 12
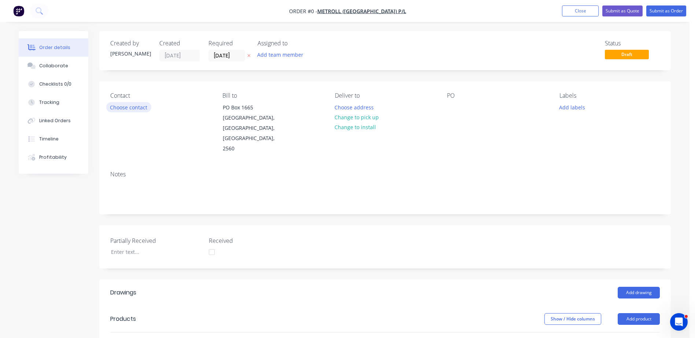
click at [115, 109] on button "Choose contact" at bounding box center [128, 107] width 45 height 10
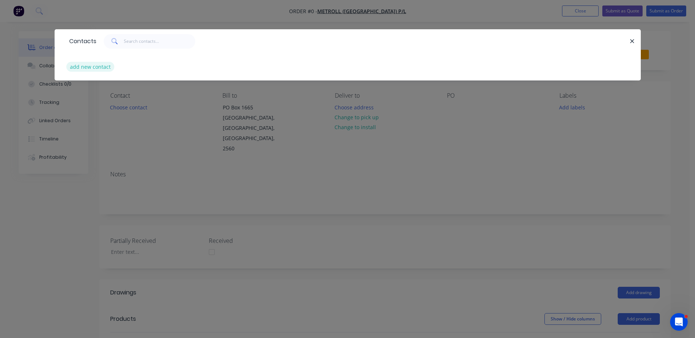
click at [88, 70] on button "add new contact" at bounding box center [90, 67] width 48 height 10
select select "AU"
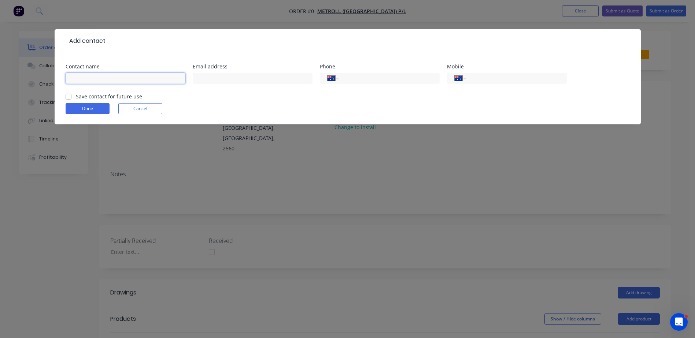
click at [103, 77] on input "text" at bounding box center [126, 78] width 120 height 11
type input "[PERSON_NAME]"
click at [76, 96] on label "Save contact for future use" at bounding box center [109, 97] width 66 height 8
click at [67, 96] on input "Save contact for future use" at bounding box center [69, 96] width 6 height 7
checkbox input "true"
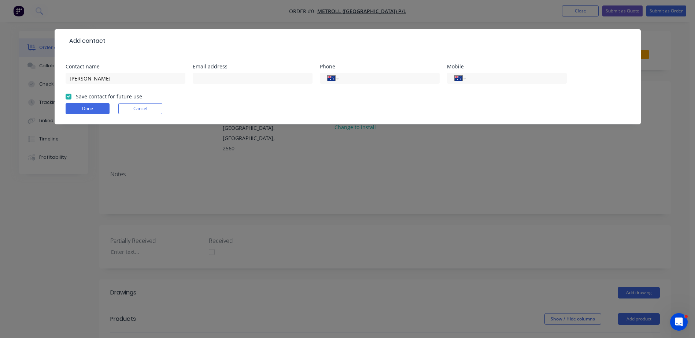
click at [219, 70] on div "Email address" at bounding box center [253, 78] width 120 height 29
click at [224, 78] on input "text" at bounding box center [253, 78] width 120 height 11
click at [502, 80] on input "tel" at bounding box center [515, 78] width 88 height 8
type input "0437 994 204"
click at [230, 82] on input "text" at bounding box center [253, 78] width 120 height 11
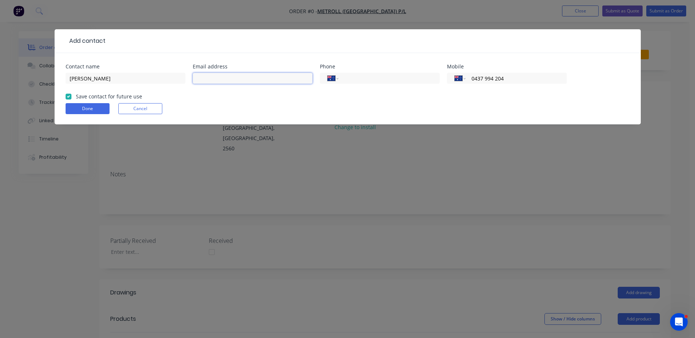
paste input "[PERSON_NAME] <[PERSON_NAME][EMAIL_ADDRESS][DOMAIN_NAME]>"
click at [218, 77] on input "[PERSON_NAME] <[PERSON_NAME][EMAIL_ADDRESS][DOMAIN_NAME]>" at bounding box center [253, 78] width 120 height 11
click at [293, 76] on input "[PERSON_NAME][EMAIL_ADDRESS][DOMAIN_NAME]>" at bounding box center [253, 78] width 120 height 11
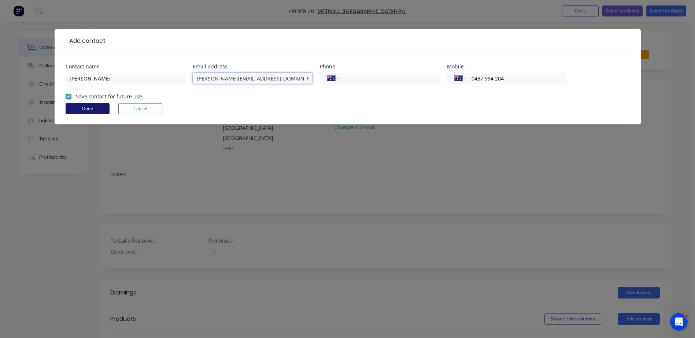
type input "[PERSON_NAME][EMAIL_ADDRESS][DOMAIN_NAME]"
click at [85, 108] on button "Done" at bounding box center [88, 108] width 44 height 11
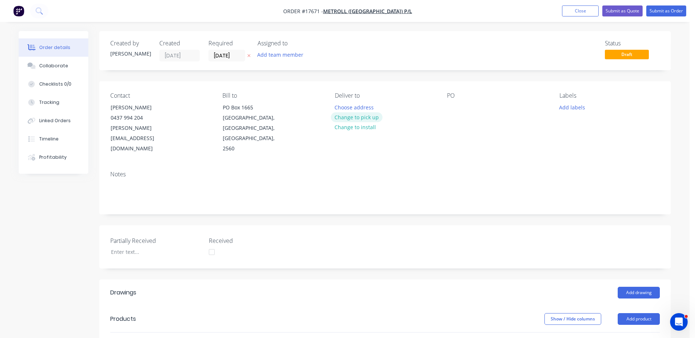
click at [367, 118] on button "Change to pick up" at bounding box center [357, 117] width 52 height 10
click at [452, 111] on div at bounding box center [453, 107] width 12 height 11
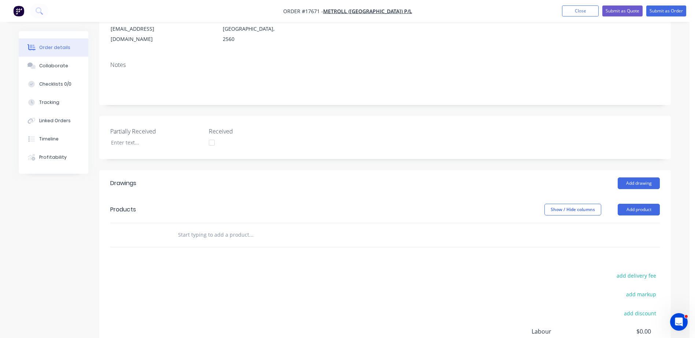
scroll to position [110, 0]
click at [635, 177] on button "Add drawing" at bounding box center [638, 183] width 42 height 12
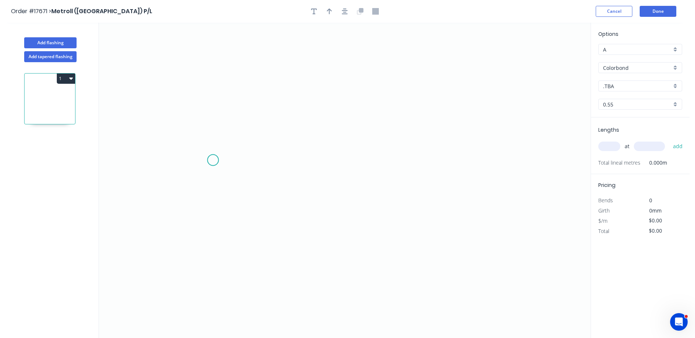
click at [213, 160] on icon "0" at bounding box center [344, 181] width 491 height 316
click at [477, 164] on icon "0" at bounding box center [344, 181] width 491 height 316
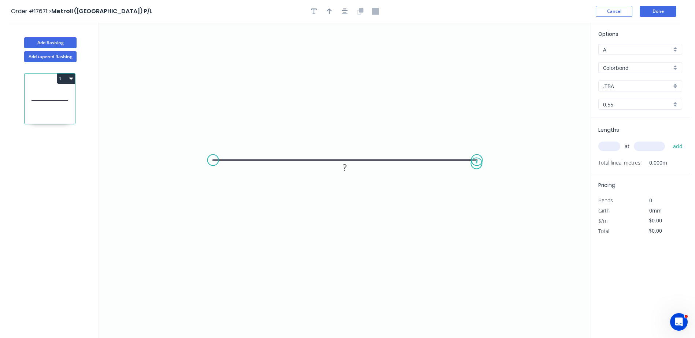
click at [476, 164] on circle at bounding box center [476, 160] width 11 height 11
click at [477, 161] on circle at bounding box center [476, 160] width 11 height 11
click at [676, 67] on div "Colorbond" at bounding box center [640, 67] width 84 height 11
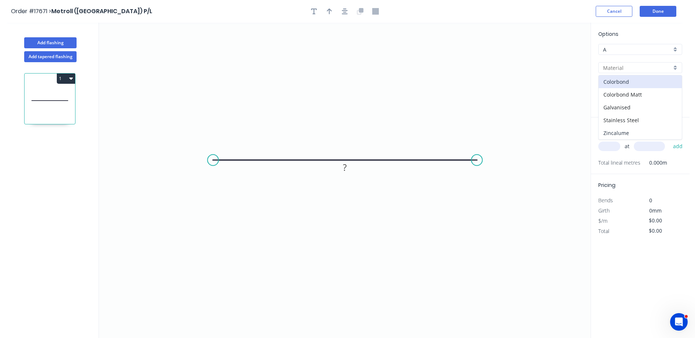
click at [630, 136] on div "Zincalume" at bounding box center [639, 133] width 83 height 13
type input "Zincalume"
click at [348, 167] on rect at bounding box center [345, 168] width 15 height 10
click at [475, 238] on icon "0 370" at bounding box center [344, 181] width 491 height 316
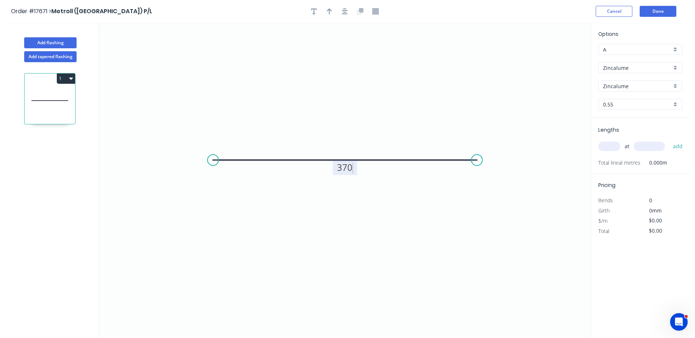
type input "$12.97"
click at [604, 149] on input "text" at bounding box center [609, 147] width 22 height 10
type input "1"
type input "1000"
click at [669, 140] on button "add" at bounding box center [677, 146] width 17 height 12
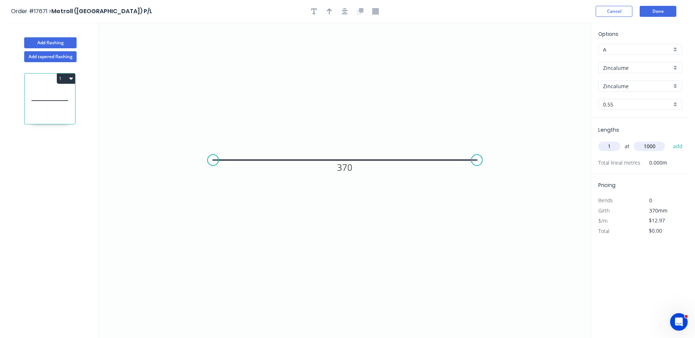
type input "$12.97"
click at [657, 10] on button "Done" at bounding box center [657, 11] width 37 height 11
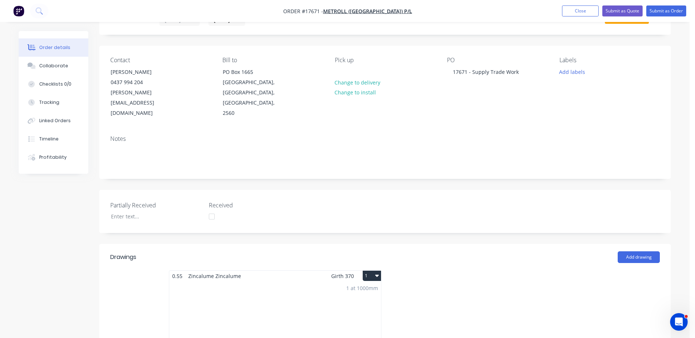
scroll to position [73, 0]
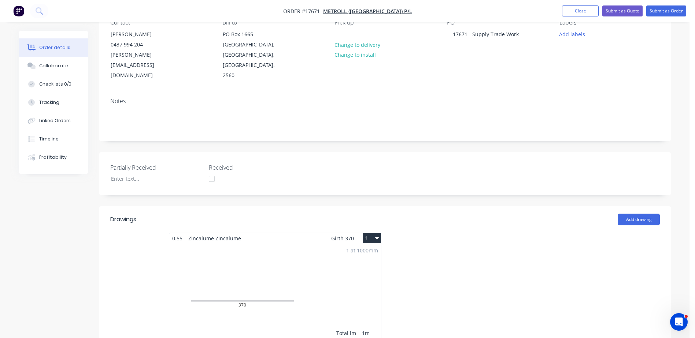
click at [378, 235] on icon "button" at bounding box center [377, 238] width 4 height 6
click at [327, 280] on div "Delete" at bounding box center [346, 285] width 56 height 11
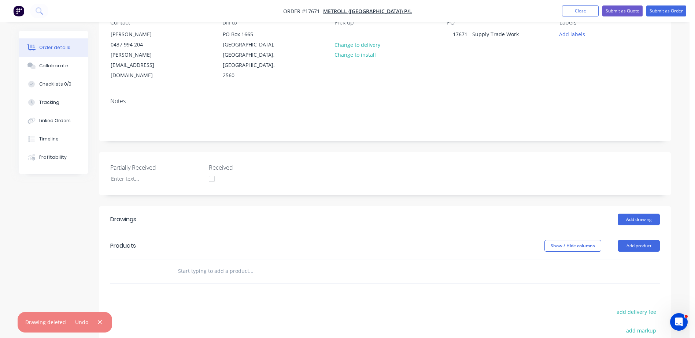
click at [216, 264] on input "text" at bounding box center [251, 271] width 146 height 15
type input "custom"
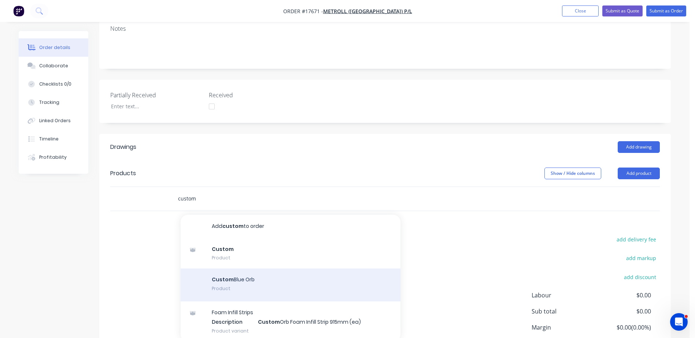
scroll to position [146, 0]
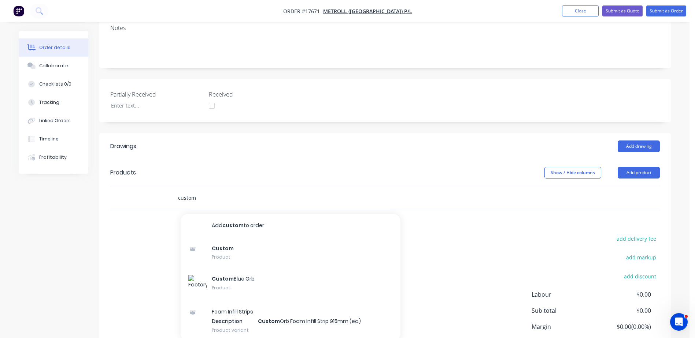
click at [97, 188] on div "Created by [PERSON_NAME] Created [DATE] Required [DATE] Assigned to Add team me…" at bounding box center [345, 141] width 652 height 513
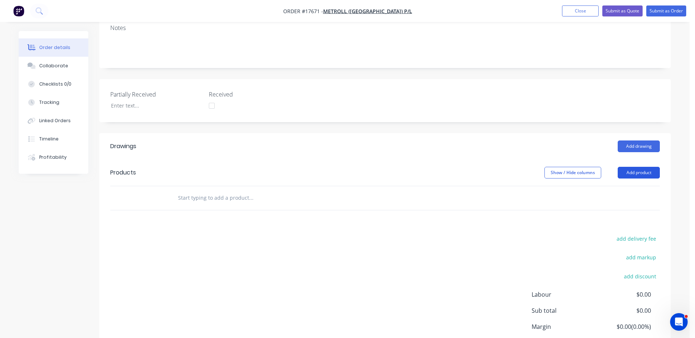
click at [645, 167] on button "Add product" at bounding box center [638, 173] width 42 height 12
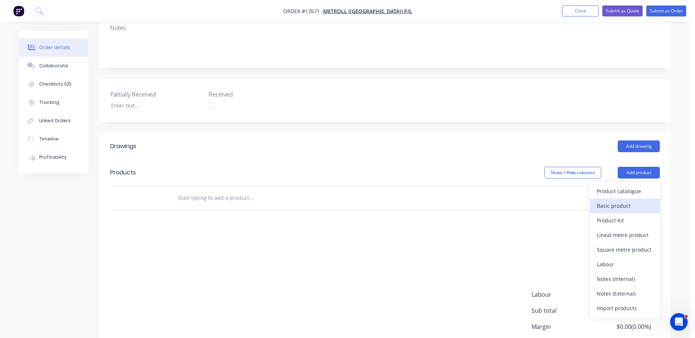
click at [621, 201] on div "Basic product" at bounding box center [625, 206] width 56 height 11
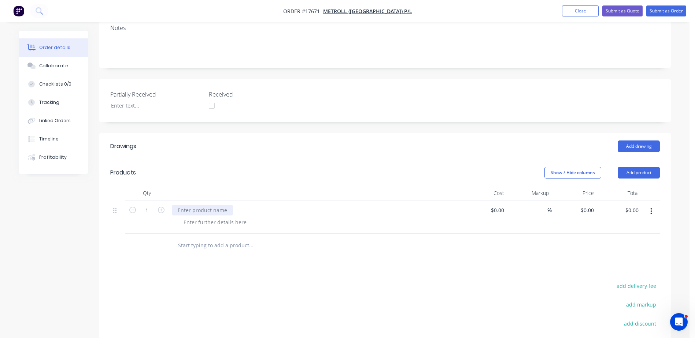
click at [204, 205] on div at bounding box center [202, 210] width 61 height 11
click at [196, 217] on div at bounding box center [215, 222] width 75 height 11
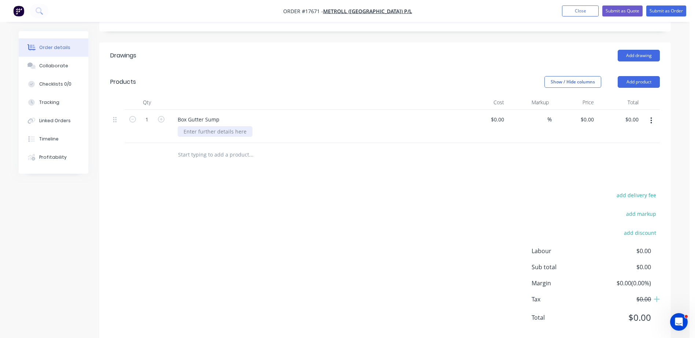
scroll to position [242, 0]
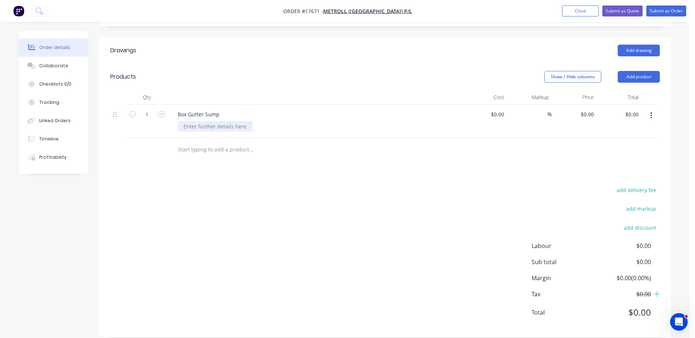
click at [219, 121] on div at bounding box center [215, 126] width 75 height 11
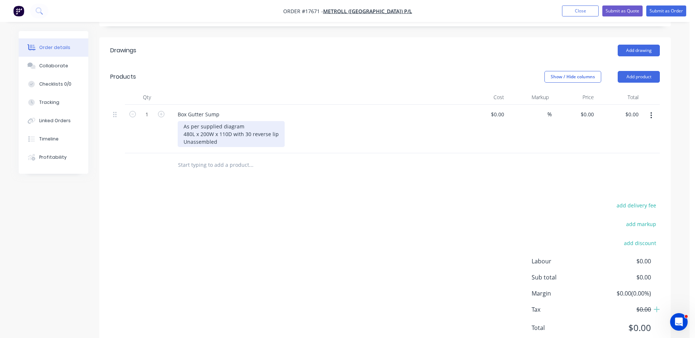
click at [225, 134] on div "As per supplied diagram 480L x 200W x 110D with 30 reverse lip Unassembled" at bounding box center [231, 134] width 107 height 26
click at [501, 109] on input at bounding box center [498, 114] width 17 height 11
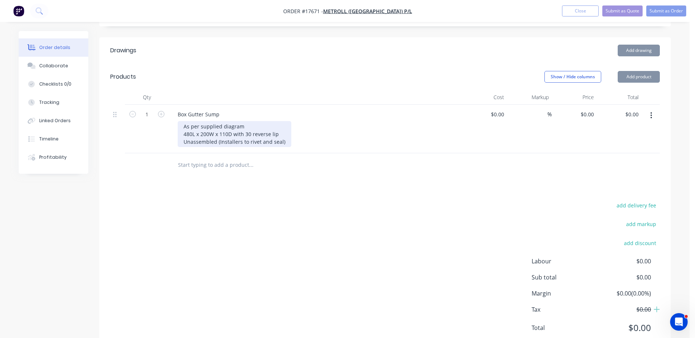
click at [286, 131] on div "As per supplied diagram 480L x 200W x 110D with 30 reverse lip Unassembled (Ins…" at bounding box center [235, 134] width 114 height 26
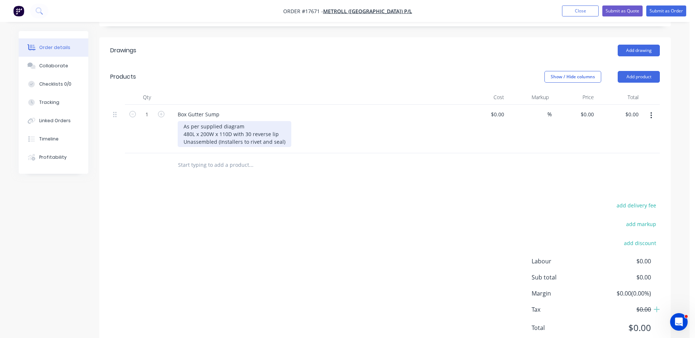
click at [285, 133] on div "As per supplied diagram 480L x 200W x 110D with 30 reverse lip Unassembled (Ins…" at bounding box center [235, 134] width 114 height 26
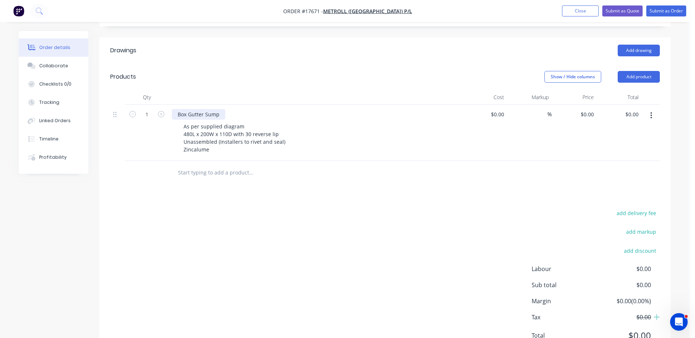
click at [220, 109] on div "Box Gutter Sump" at bounding box center [198, 114] width 53 height 11
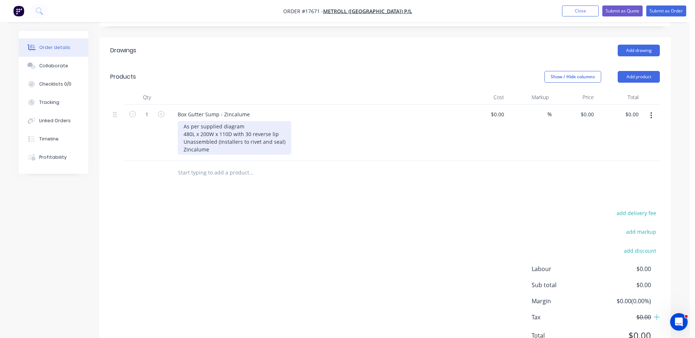
click at [209, 142] on div "As per supplied diagram 480L x 200W x 110D with 30 reverse lip Unassembled (Ins…" at bounding box center [235, 138] width 114 height 34
drag, startPoint x: 210, startPoint y: 141, endPoint x: 180, endPoint y: 140, distance: 29.7
click at [180, 140] on div "As per supplied diagram 480L x 200W x 110D with 30 reverse lip Unassembled (Ins…" at bounding box center [235, 138] width 114 height 34
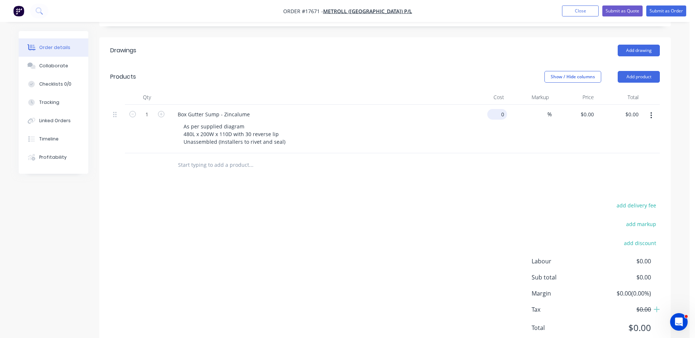
click at [499, 109] on input "0" at bounding box center [498, 114] width 17 height 11
type input "$53.00"
click at [588, 122] on div "$53.00 $53.00" at bounding box center [573, 129] width 45 height 49
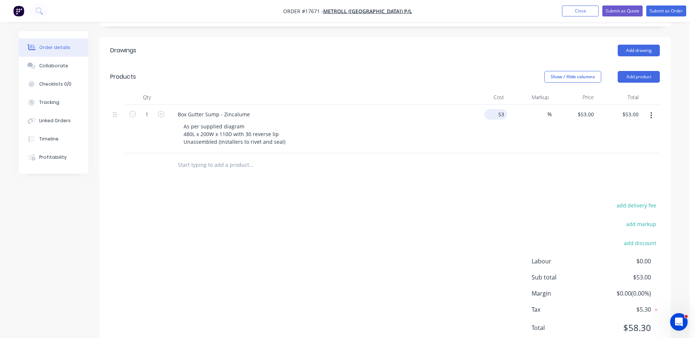
click at [502, 109] on input "53" at bounding box center [497, 114] width 20 height 11
type input "$53.00"
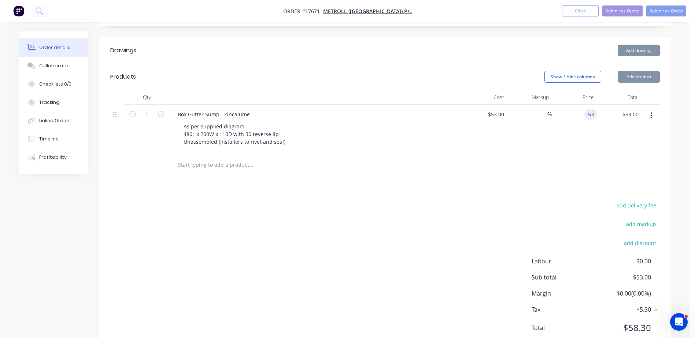
click at [592, 109] on input "53" at bounding box center [592, 114] width 10 height 11
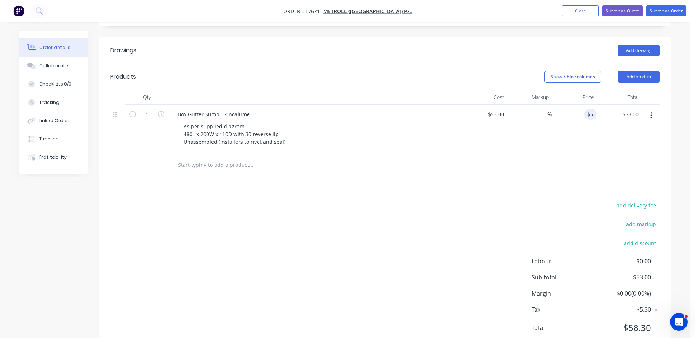
click at [605, 124] on div "$53.00 $53.00" at bounding box center [619, 129] width 45 height 49
click at [589, 109] on input "53" at bounding box center [592, 114] width 10 height 11
click at [613, 111] on div "$53.00 $53.00" at bounding box center [619, 129] width 45 height 49
click at [589, 109] on input "53" at bounding box center [587, 114] width 20 height 11
type input "$53.00"
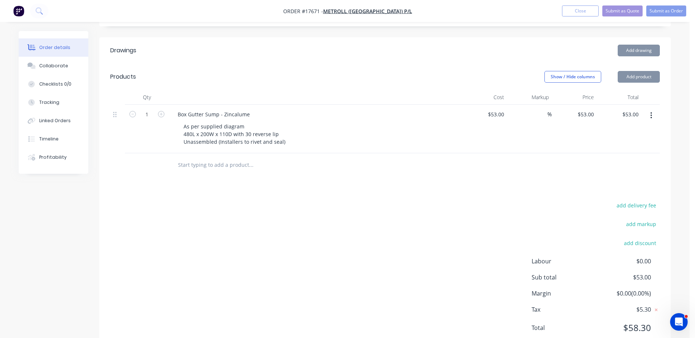
click at [590, 123] on div "$53.00 $53.00" at bounding box center [573, 129] width 45 height 49
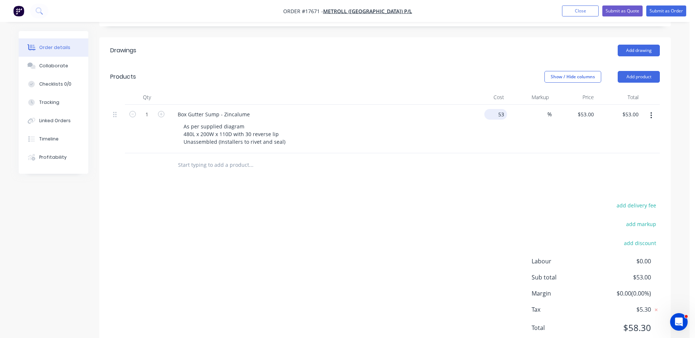
click at [505, 109] on input "53" at bounding box center [497, 114] width 20 height 11
type input "$0.00"
click at [530, 132] on div "%" at bounding box center [529, 129] width 45 height 49
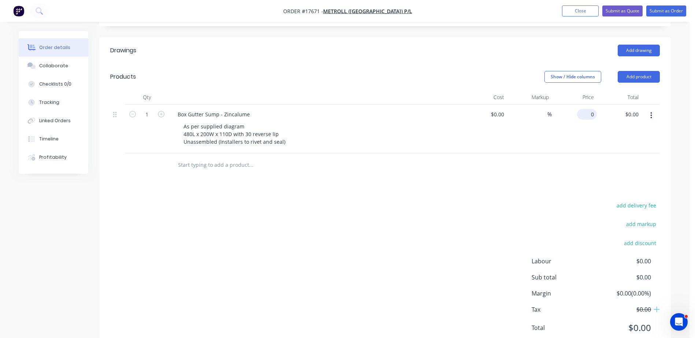
click at [583, 105] on div "0 $0.00" at bounding box center [573, 129] width 45 height 49
type input "$53.00"
click at [592, 116] on div "$53.00 53" at bounding box center [573, 129] width 45 height 49
click at [586, 109] on div "53 $53.00" at bounding box center [585, 114] width 23 height 11
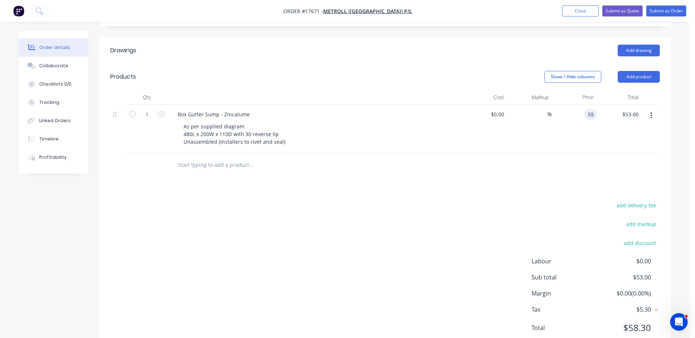
type input "$55.00"
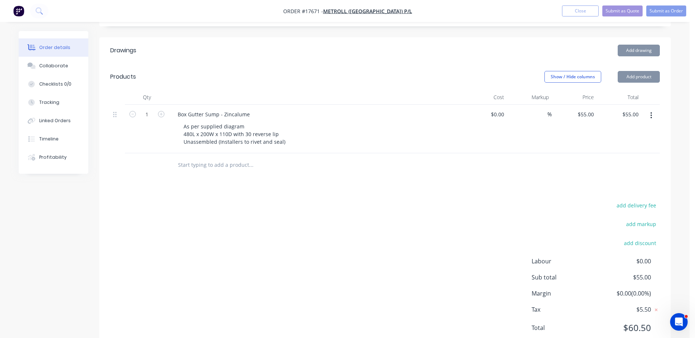
click at [583, 153] on div at bounding box center [384, 165] width 549 height 24
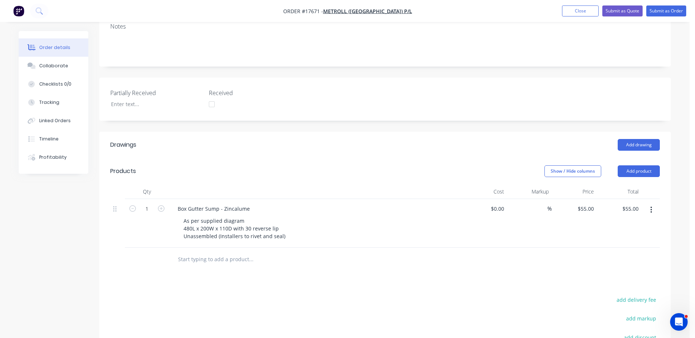
scroll to position [221, 0]
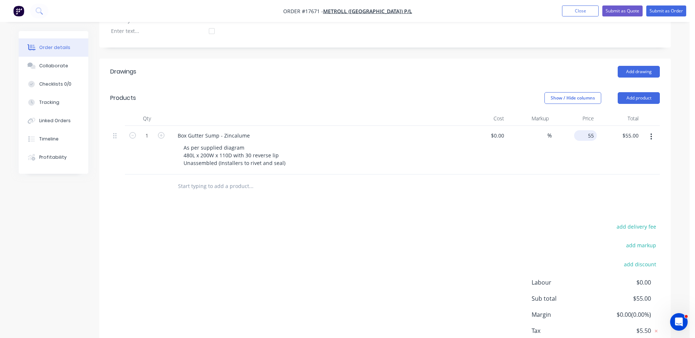
click at [587, 130] on div "55 $55.00" at bounding box center [587, 135] width 20 height 11
type input "$54.00"
click at [565, 175] on div at bounding box center [384, 187] width 549 height 24
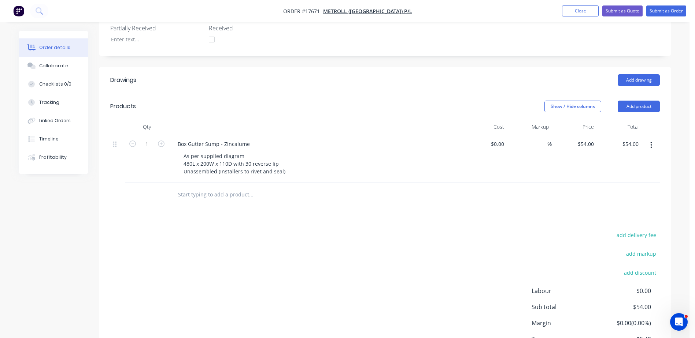
scroll to position [185, 0]
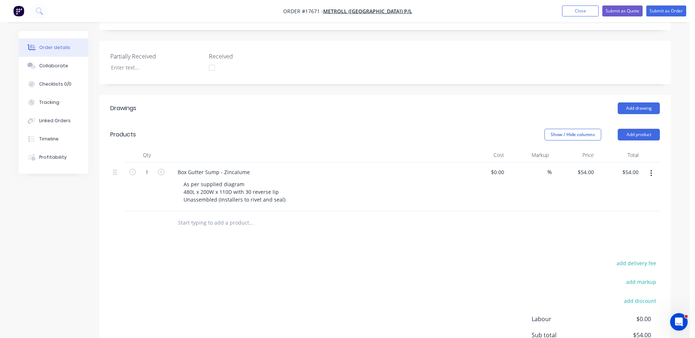
click at [650, 170] on icon "button" at bounding box center [651, 174] width 2 height 8
drag, startPoint x: 616, startPoint y: 198, endPoint x: 383, endPoint y: 231, distance: 235.2
click at [383, 231] on div "Drawings Add drawing Products Show / Hide columns Add product Qty Cost Markup P…" at bounding box center [384, 253] width 571 height 316
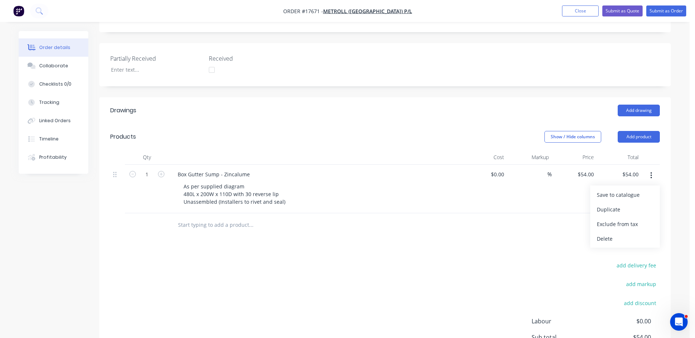
scroll to position [148, 0]
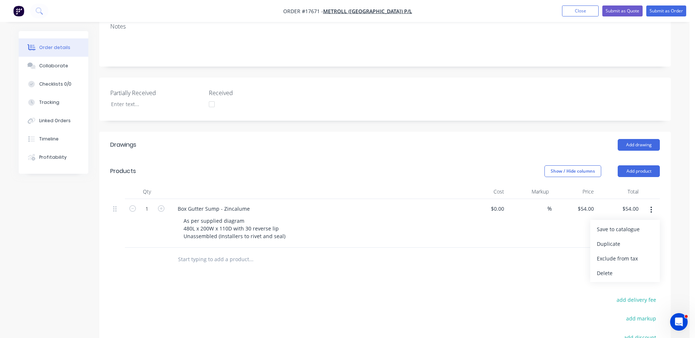
drag, startPoint x: 189, startPoint y: 249, endPoint x: 193, endPoint y: 249, distance: 4.0
click at [189, 252] on input "text" at bounding box center [251, 259] width 146 height 15
drag, startPoint x: 564, startPoint y: 248, endPoint x: 588, endPoint y: 228, distance: 30.9
click at [564, 248] on div at bounding box center [384, 260] width 549 height 24
click at [630, 158] on header "Products Show / Hide columns Add product" at bounding box center [384, 171] width 571 height 26
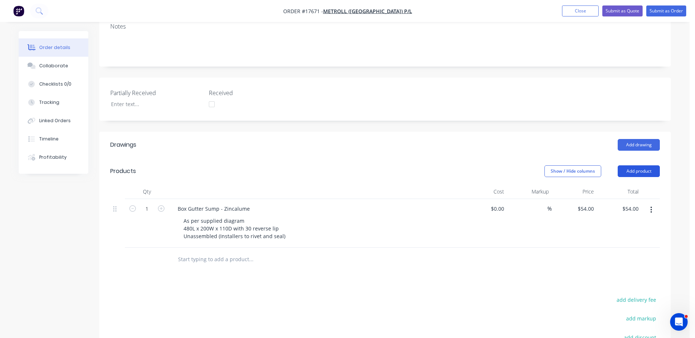
click at [640, 166] on button "Add product" at bounding box center [638, 172] width 42 height 12
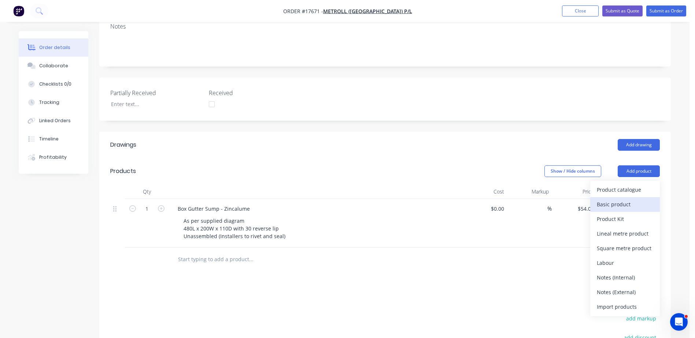
click at [622, 199] on div "Basic product" at bounding box center [625, 204] width 56 height 11
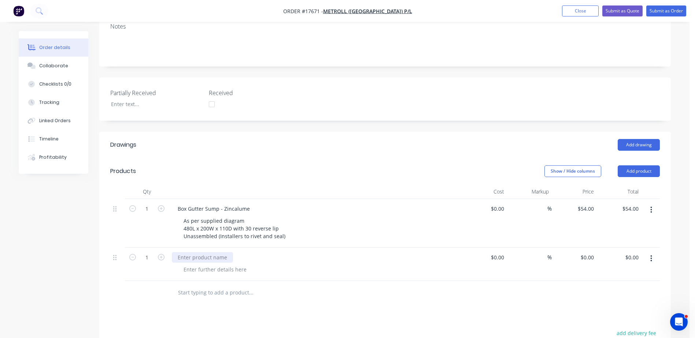
click at [202, 252] on div at bounding box center [202, 257] width 61 height 11
click at [210, 252] on div at bounding box center [202, 257] width 61 height 11
click at [208, 264] on div at bounding box center [215, 269] width 75 height 11
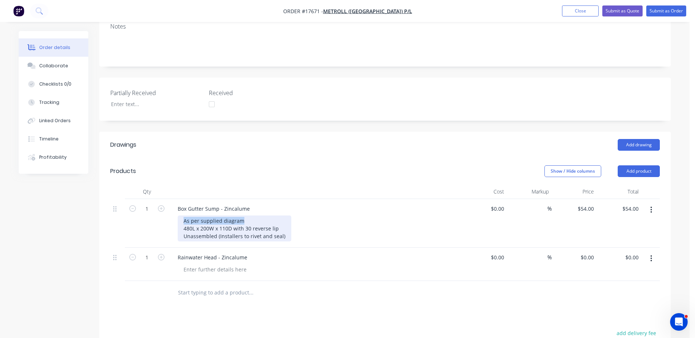
drag, startPoint x: 184, startPoint y: 212, endPoint x: 241, endPoint y: 210, distance: 56.8
click at [241, 216] on div "As per supplied diagram 480L x 200W x 110D with 30 reverse lip Unassembled (Ins…" at bounding box center [235, 229] width 114 height 26
copy div "As per supplied diagram"
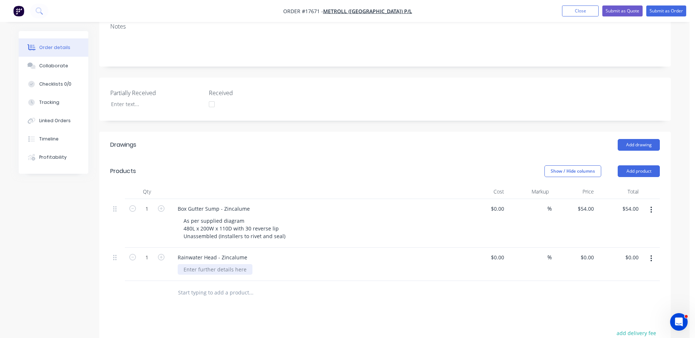
click at [196, 264] on div at bounding box center [215, 269] width 75 height 11
paste div
click at [246, 252] on div "Rainwater Head - Zincalume" at bounding box center [212, 257] width 81 height 11
click at [218, 252] on div "Rainwater Head - Zincalume" at bounding box center [212, 257] width 81 height 11
click at [245, 264] on div "As per supplied diagram 410" at bounding box center [214, 273] width 73 height 18
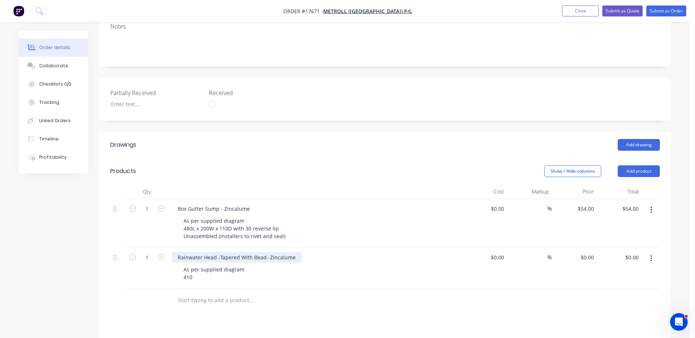
click at [244, 252] on div "Rainwater Head -Tapered With Bead- Zincalume" at bounding box center [237, 257] width 130 height 11
drag, startPoint x: 250, startPoint y: 245, endPoint x: 239, endPoint y: 247, distance: 11.1
click at [239, 252] on div "Rainwater Head -Tapered With Bead- Zincalume" at bounding box center [237, 257] width 130 height 11
click at [253, 289] on div at bounding box center [301, 301] width 264 height 24
click at [195, 266] on div "As per supplied diagram 410" at bounding box center [214, 273] width 73 height 18
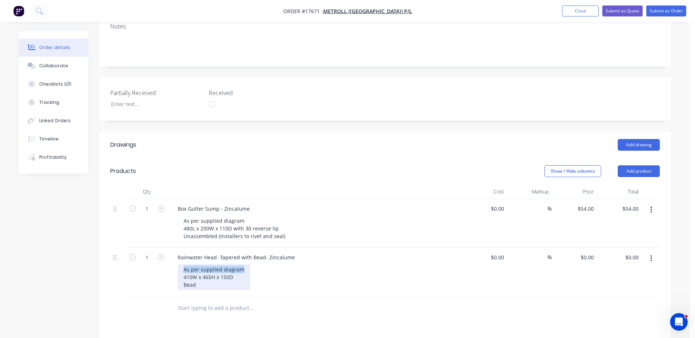
drag, startPoint x: 183, startPoint y: 259, endPoint x: 241, endPoint y: 260, distance: 57.9
click at [241, 264] on div "As per supplied diagram 410W x 465H x 150D Bead" at bounding box center [214, 277] width 73 height 26
click at [183, 268] on div "410W x 465H x 150D Bead" at bounding box center [208, 273] width 61 height 18
click at [205, 268] on div "410W x 465H x 150D Bead" at bounding box center [208, 273] width 61 height 18
click at [499, 252] on input at bounding box center [502, 257] width 8 height 11
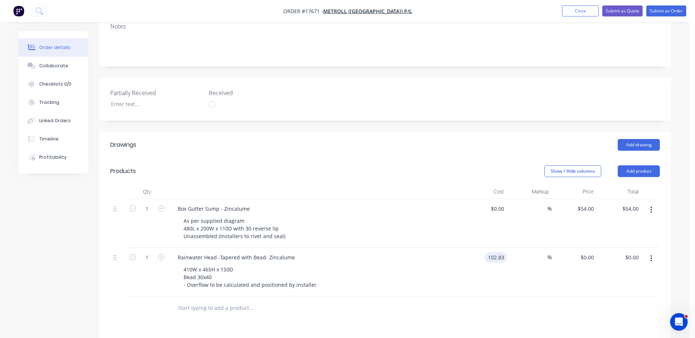
type input "$102.83"
click at [517, 278] on div "%" at bounding box center [529, 272] width 45 height 49
drag, startPoint x: 505, startPoint y: 247, endPoint x: 462, endPoint y: 244, distance: 43.0
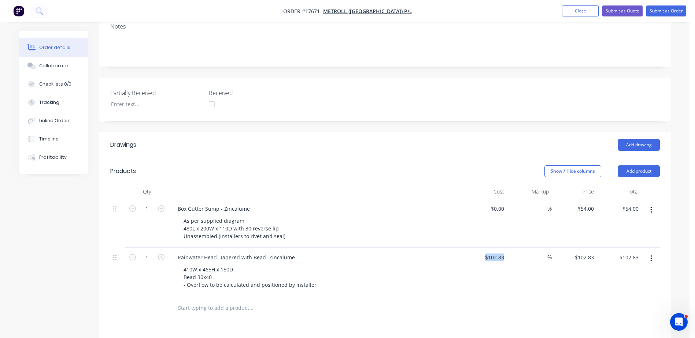
click at [462, 248] on div "1 Rainwater Head -Tapered with Bead- Zincalume 410W x 465H x 150D Bead 30x40 - …" at bounding box center [384, 272] width 549 height 49
click at [538, 282] on div "%" at bounding box center [529, 272] width 45 height 49
click at [497, 252] on input "102.83" at bounding box center [497, 257] width 20 height 11
type input "$0.00"
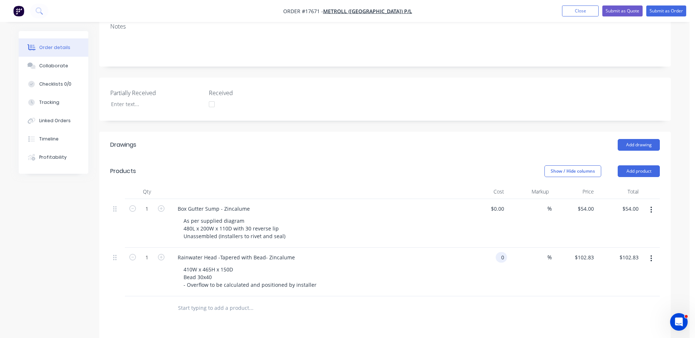
type input "$0.00"
click at [592, 269] on div "$0.00 $0.00" at bounding box center [573, 272] width 45 height 49
click at [587, 252] on div "0 $0.00" at bounding box center [587, 257] width 20 height 11
type input "$102.83"
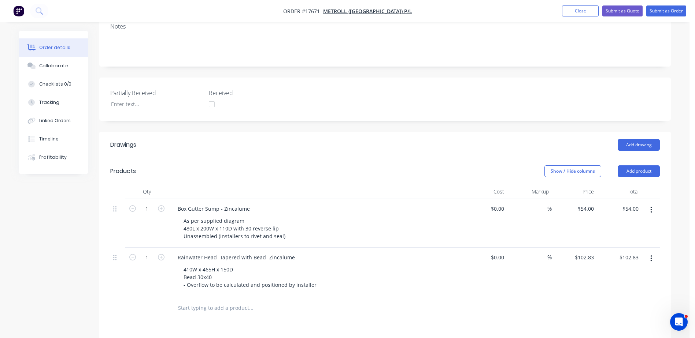
click at [583, 302] on div at bounding box center [384, 309] width 549 height 24
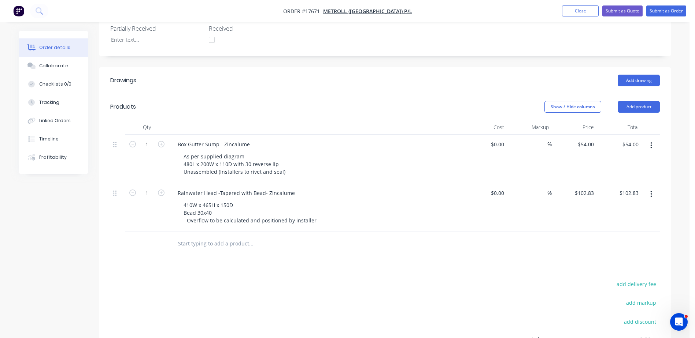
scroll to position [221, 0]
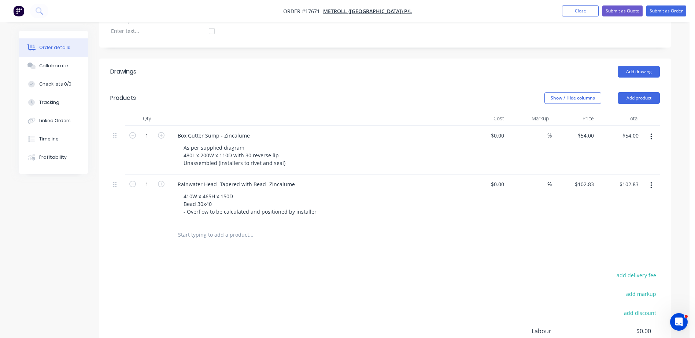
click at [650, 182] on icon "button" at bounding box center [651, 186] width 2 height 8
click at [619, 214] on div "Duplicate" at bounding box center [625, 219] width 56 height 11
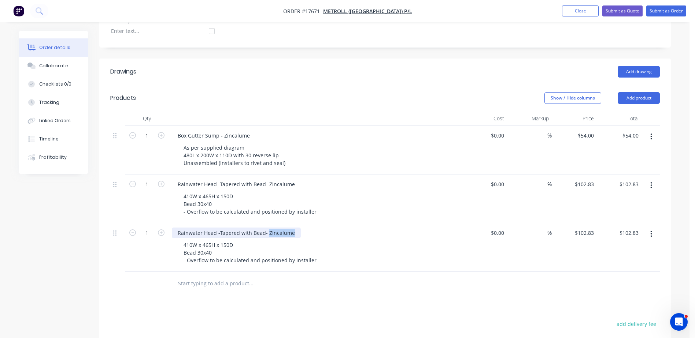
drag, startPoint x: 266, startPoint y: 223, endPoint x: 290, endPoint y: 223, distance: 23.8
click at [290, 228] on div "Rainwater Head -Tapered with Bead- Zincalume" at bounding box center [236, 233] width 129 height 11
click at [372, 248] on div "410W x 465H x 150D Bead 30x40 - Overflow to be calculated and positioned by ins…" at bounding box center [318, 253] width 281 height 26
click at [586, 228] on input "102.83" at bounding box center [585, 233] width 23 height 11
type input "$117.39"
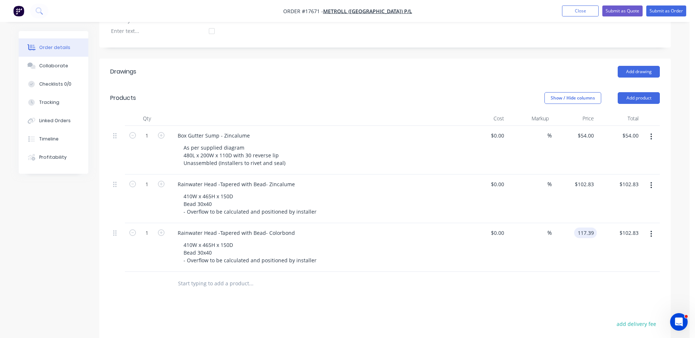
type input "$117.39"
click at [601, 246] on div "$117.39 $102.83" at bounding box center [619, 247] width 45 height 49
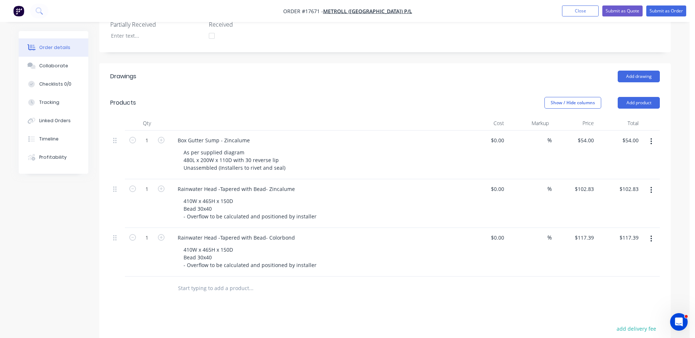
scroll to position [209, 0]
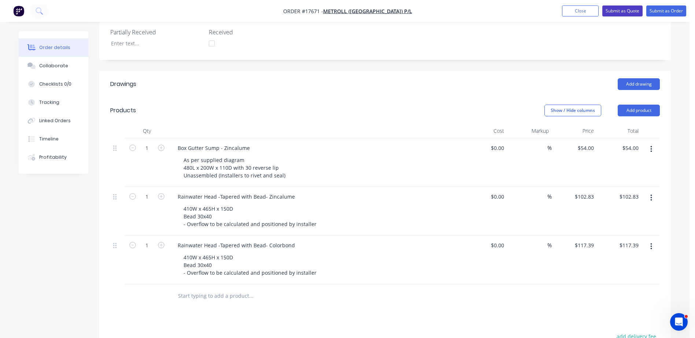
click at [621, 8] on button "Submit as Quote" at bounding box center [622, 10] width 40 height 11
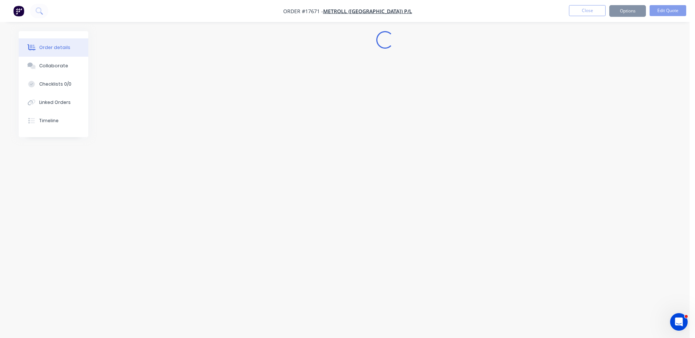
scroll to position [0, 0]
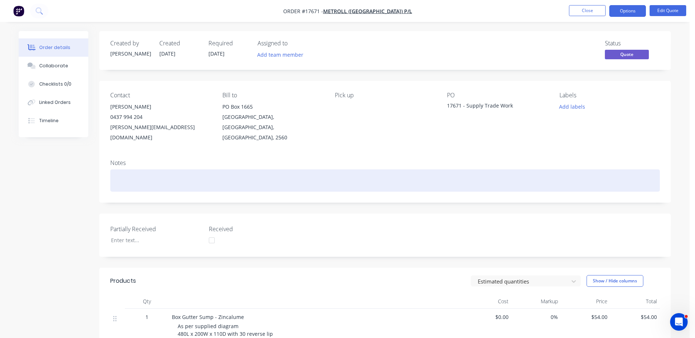
click at [138, 170] on div at bounding box center [384, 181] width 549 height 22
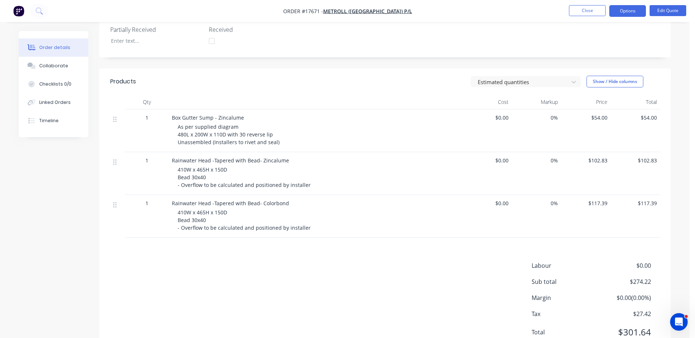
scroll to position [183, 0]
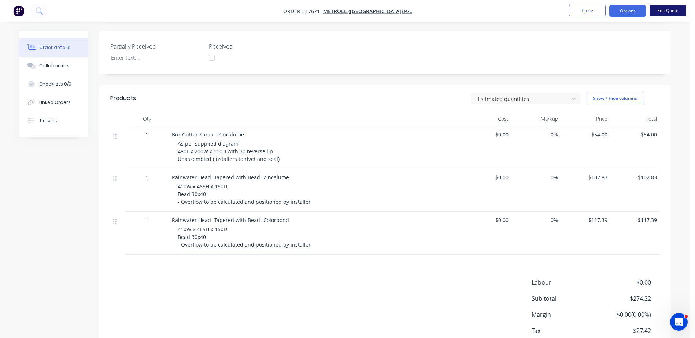
click at [667, 11] on button "Edit Quote" at bounding box center [667, 10] width 37 height 11
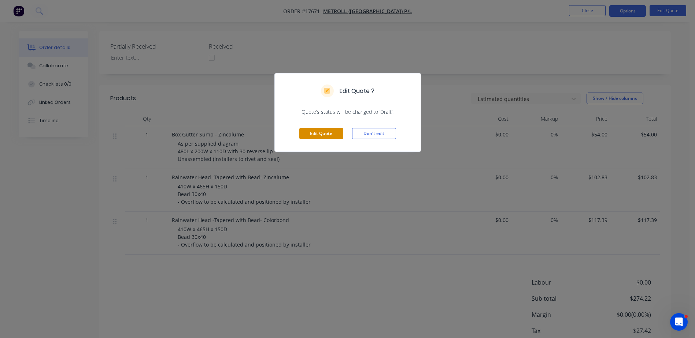
click at [328, 130] on button "Edit Quote" at bounding box center [321, 133] width 44 height 11
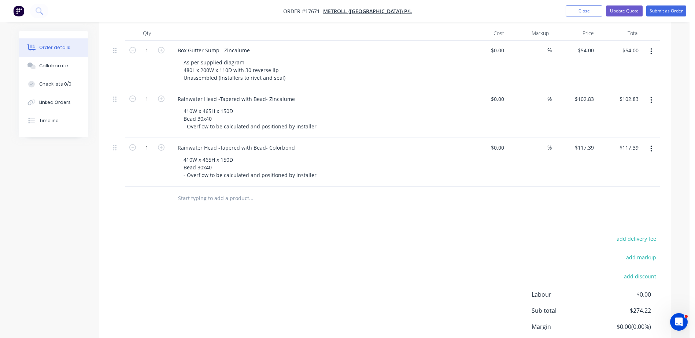
scroll to position [245, 0]
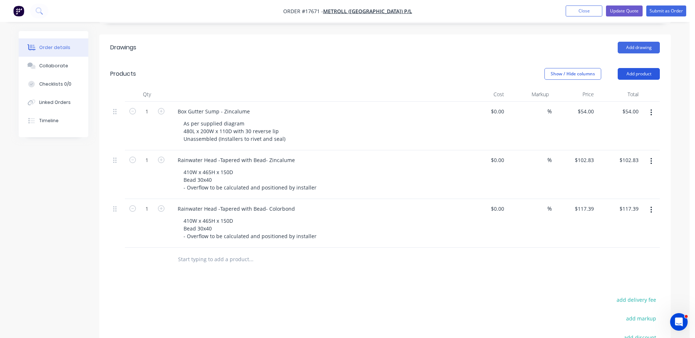
click at [638, 68] on button "Add product" at bounding box center [638, 74] width 42 height 12
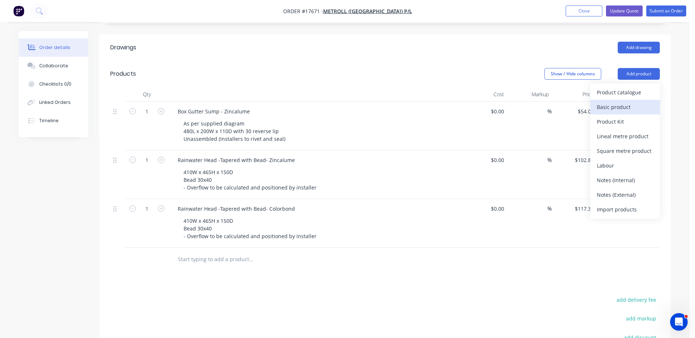
click at [618, 102] on div "Basic product" at bounding box center [625, 107] width 56 height 11
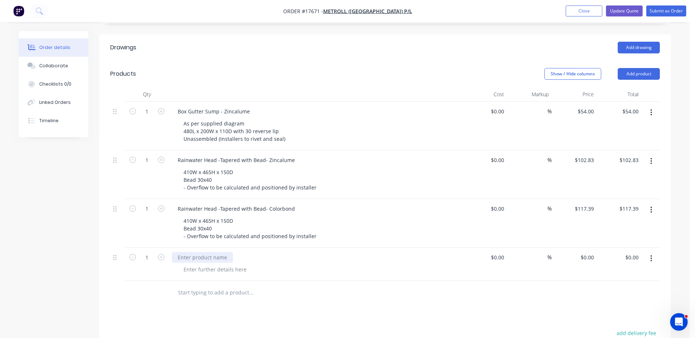
click at [204, 252] on div at bounding box center [202, 257] width 61 height 11
click at [211, 264] on div at bounding box center [215, 269] width 75 height 11
click at [209, 264] on div at bounding box center [215, 269] width 75 height 11
click at [651, 256] on icon "button" at bounding box center [650, 259] width 1 height 7
click at [607, 317] on div "Delete" at bounding box center [625, 322] width 56 height 11
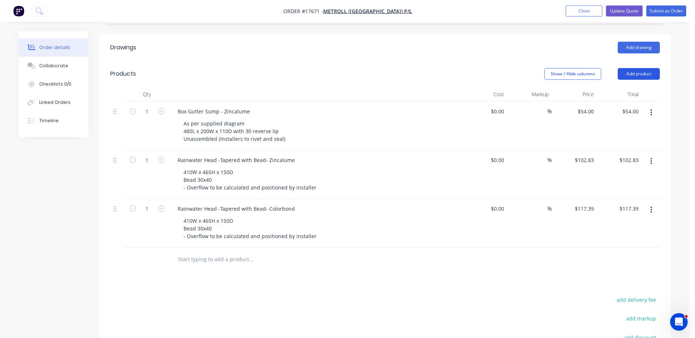
click at [639, 68] on button "Add product" at bounding box center [638, 74] width 42 height 12
click at [214, 252] on input "text" at bounding box center [251, 259] width 146 height 15
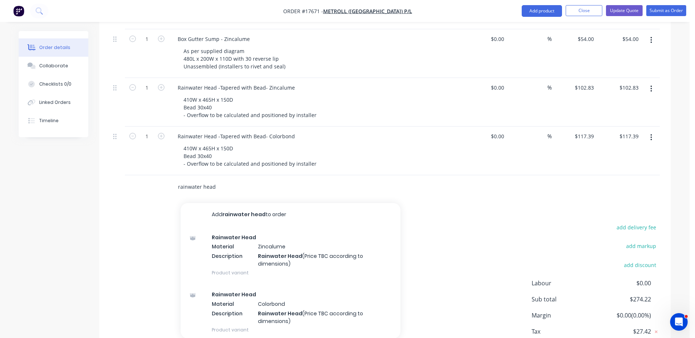
scroll to position [319, 0]
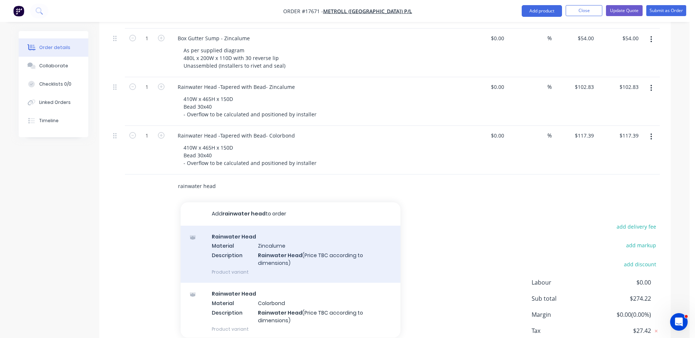
type input "rainwater head"
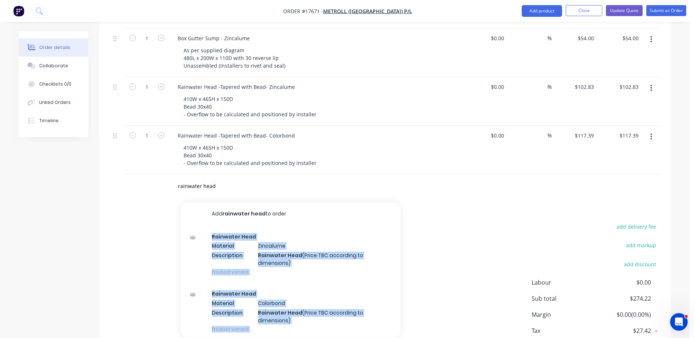
drag, startPoint x: 266, startPoint y: 248, endPoint x: 92, endPoint y: 251, distance: 173.6
click at [92, 251] on div "Created by [PERSON_NAME] Created [DATE] Required [DATE] Assigned to Add team me…" at bounding box center [345, 49] width 652 height 673
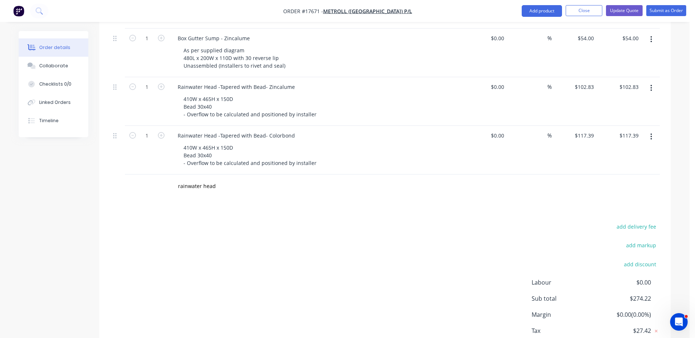
drag, startPoint x: 92, startPoint y: 251, endPoint x: 150, endPoint y: 294, distance: 72.3
click at [150, 294] on div "add delivery fee add markup add discount Labour $0.00 Sub total $274.22 Margin …" at bounding box center [384, 292] width 549 height 141
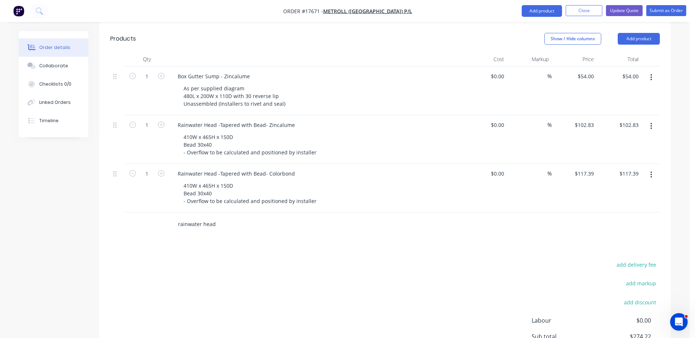
scroll to position [245, 0]
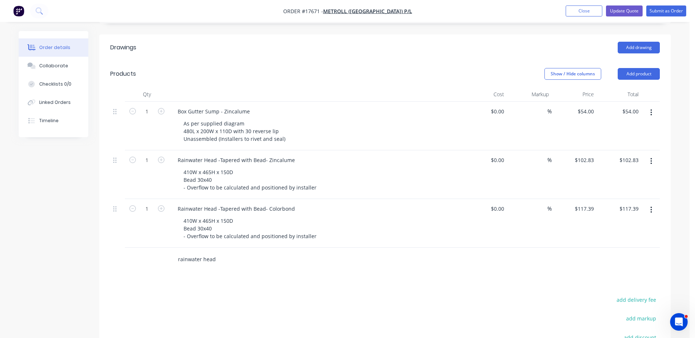
click at [225, 252] on input "rainwater head" at bounding box center [251, 259] width 146 height 15
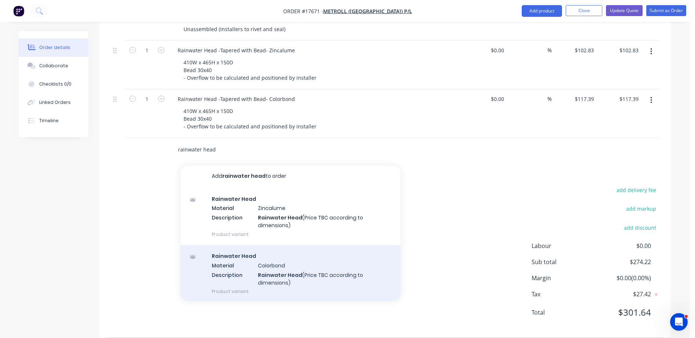
scroll to position [2, 0]
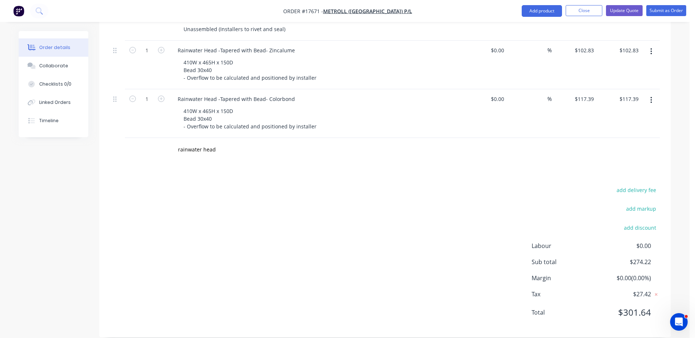
click at [105, 220] on div "add delivery fee add markup add discount Labour $0.00 Sub total $274.22 Margin …" at bounding box center [384, 255] width 571 height 141
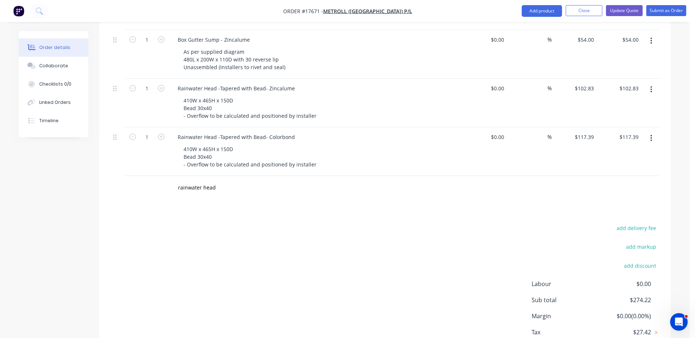
scroll to position [282, 0]
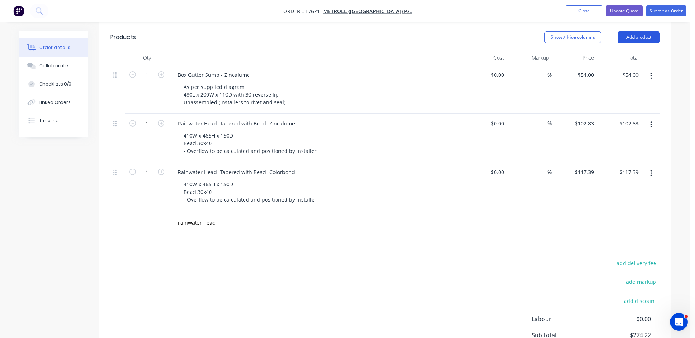
click at [646, 31] on button "Add product" at bounding box center [638, 37] width 42 height 12
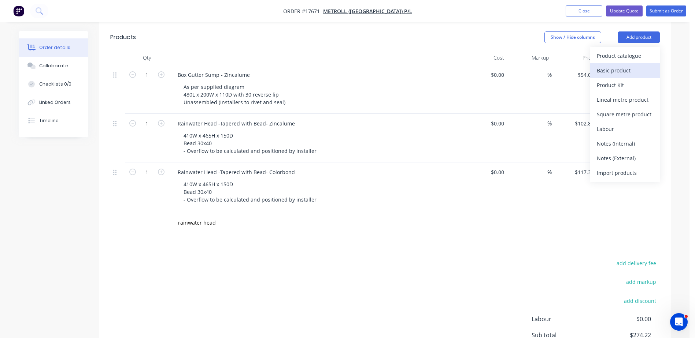
click at [621, 65] on div "Basic product" at bounding box center [625, 70] width 56 height 11
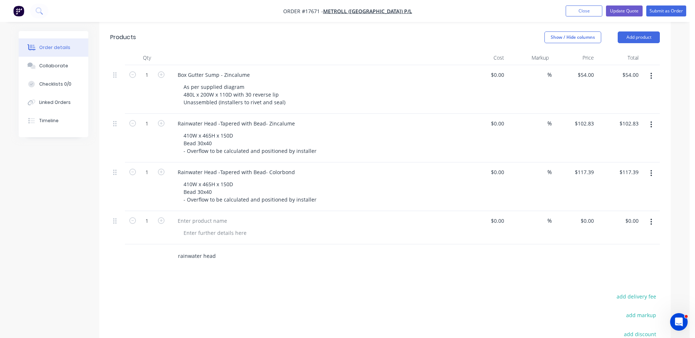
drag, startPoint x: 235, startPoint y: 246, endPoint x: 99, endPoint y: 249, distance: 136.6
click at [145, 249] on div "rainwater head" at bounding box center [384, 257] width 549 height 24
click at [200, 216] on div at bounding box center [202, 221] width 61 height 11
click at [213, 228] on div at bounding box center [215, 233] width 75 height 11
click at [221, 228] on div at bounding box center [215, 233] width 75 height 11
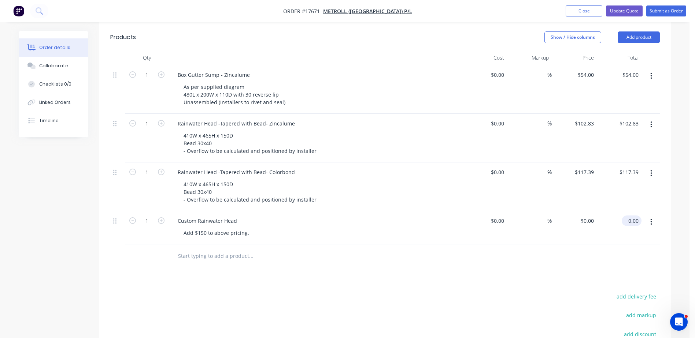
click at [634, 216] on input "0.00" at bounding box center [632, 221] width 17 height 11
type input "$0.00"
click at [597, 212] on div "$0.00 0.00" at bounding box center [619, 227] width 45 height 33
click at [592, 216] on input "0" at bounding box center [592, 221] width 8 height 11
type input "$150.00"
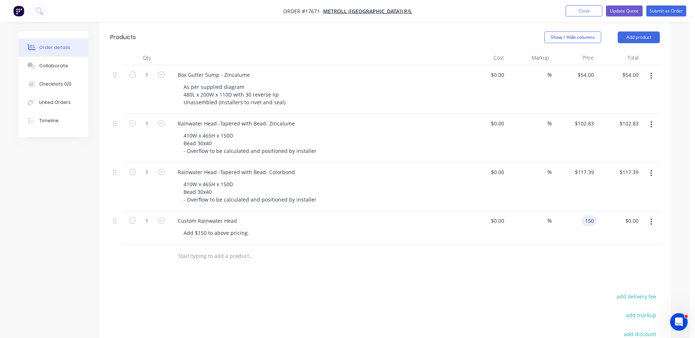
type input "$150.00"
click at [598, 230] on div "$150.00 $0.00" at bounding box center [619, 227] width 45 height 33
click at [252, 228] on div "Add $150 to above pricing." at bounding box center [216, 233] width 77 height 11
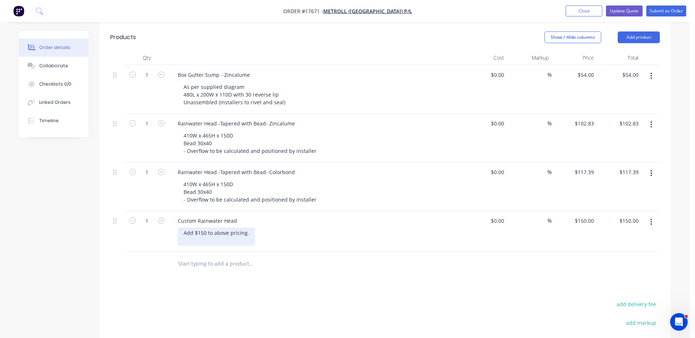
click at [183, 228] on div "Add $150 to above pricing." at bounding box center [216, 237] width 77 height 18
click at [192, 230] on div "TBC according to dimensions Add $150 to above pricing." at bounding box center [219, 241] width 83 height 26
click at [186, 230] on div "TBC according to dimensions Add $150 to above pricing." at bounding box center [219, 241] width 83 height 26
click at [191, 231] on div "TBC according to dimensions Add $150 to above pricing." at bounding box center [219, 241] width 83 height 26
click at [250, 231] on div "TBC according to dimensions Add $150 to above pricing." at bounding box center [219, 241] width 83 height 26
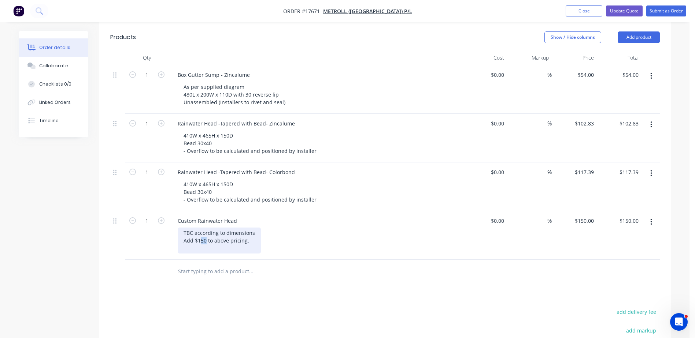
drag, startPoint x: 205, startPoint y: 231, endPoint x: 201, endPoint y: 231, distance: 4.4
click at [201, 231] on div "TBC according to dimensions Add $150 to above pricing." at bounding box center [219, 241] width 83 height 26
click at [248, 232] on div "TBC according to dimensions Add $95 to above pricing." at bounding box center [219, 241] width 83 height 26
click at [186, 230] on div "TBC according to dimensions Add $95 to above pricing." at bounding box center [219, 241] width 83 height 26
click at [334, 243] on div "Qty Cost Markup Price Total 1 Box Gutter Sump - Zincalume As per supplied diagr…" at bounding box center [384, 167] width 571 height 233
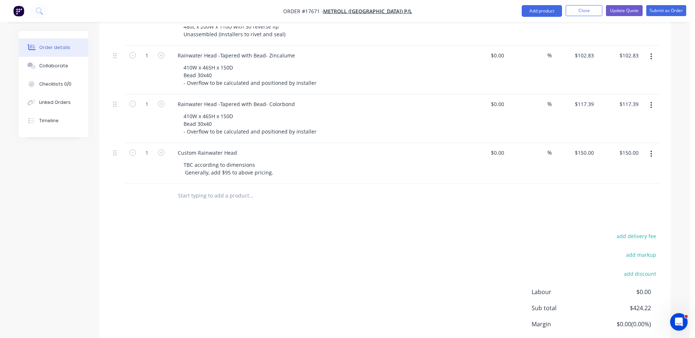
scroll to position [286, 0]
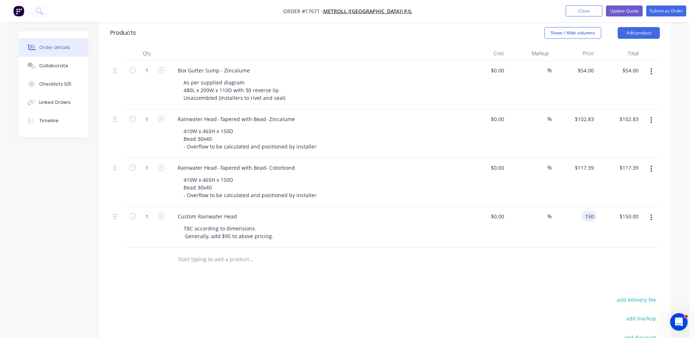
click at [588, 211] on input "150" at bounding box center [590, 216] width 12 height 11
type input "$95.00"
click at [504, 270] on div "Drawings Add drawing Products Show / Hide columns Add product Qty Cost Markup P…" at bounding box center [384, 220] width 571 height 454
click at [271, 226] on div "TBC according to dimensions Generally, add $95 to above pricing." at bounding box center [228, 232] width 101 height 18
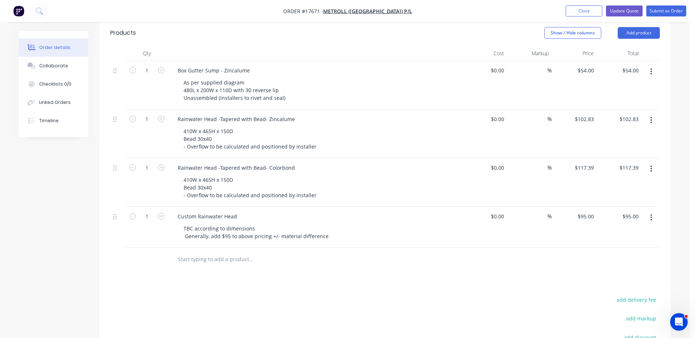
click at [375, 234] on div "Custom Rainwater Head TBC according to dimensions Generally, add $95 to above p…" at bounding box center [315, 227] width 293 height 41
click at [631, 6] on button "Update Quote" at bounding box center [624, 10] width 37 height 11
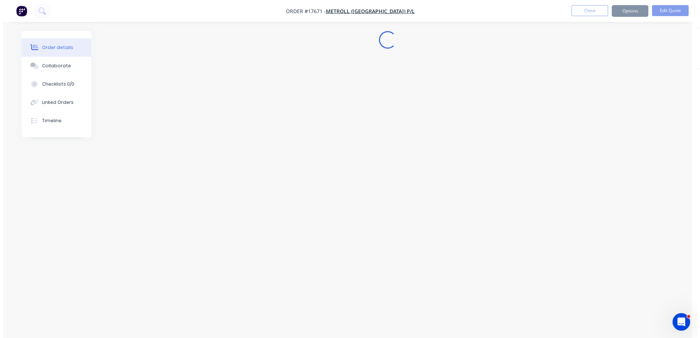
scroll to position [0, 0]
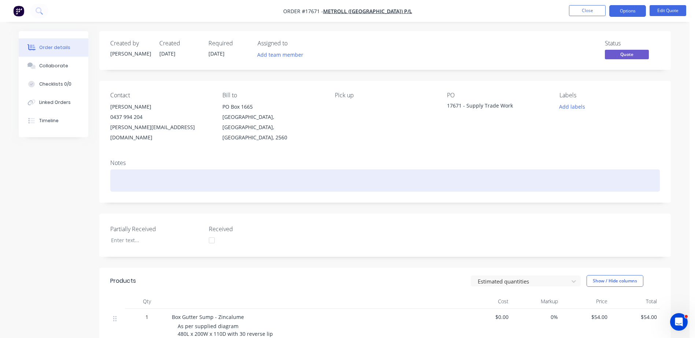
click at [131, 172] on div at bounding box center [384, 181] width 549 height 22
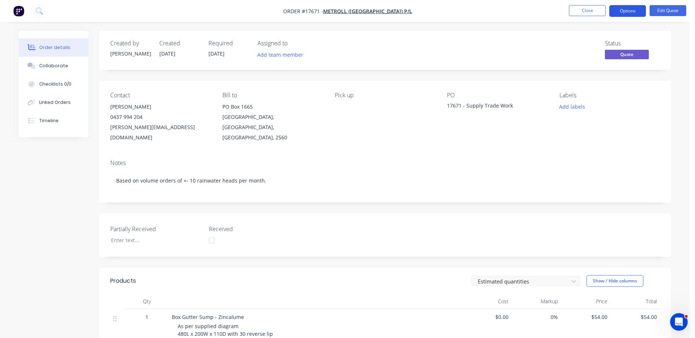
click at [628, 10] on button "Options" at bounding box center [627, 11] width 37 height 12
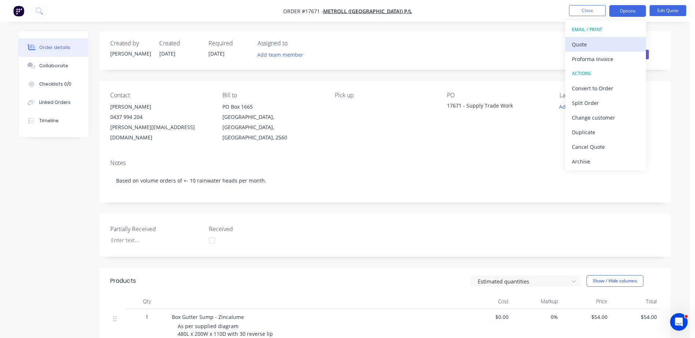
click at [595, 44] on div "Quote" at bounding box center [605, 44] width 67 height 11
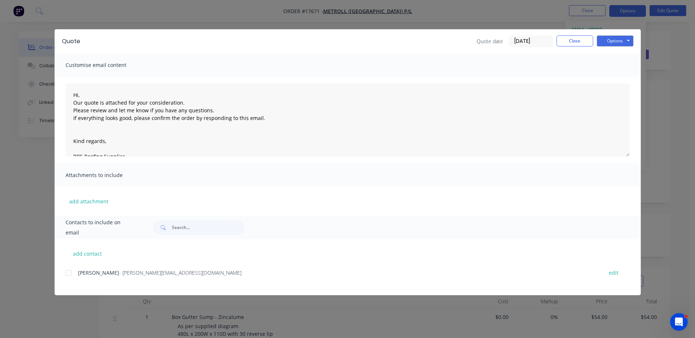
click at [67, 276] on div at bounding box center [68, 273] width 15 height 15
drag, startPoint x: 609, startPoint y: 46, endPoint x: 610, endPoint y: 39, distance: 7.2
click at [609, 46] on button "Options" at bounding box center [615, 41] width 37 height 11
click at [620, 78] on button "Email" at bounding box center [620, 78] width 47 height 12
click at [573, 40] on button "Close" at bounding box center [574, 41] width 37 height 11
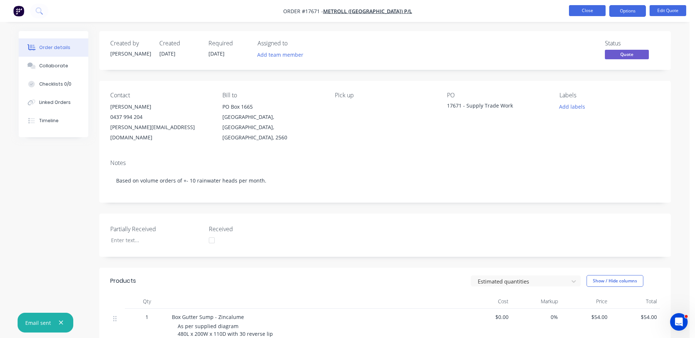
click at [587, 11] on button "Close" at bounding box center [587, 10] width 37 height 11
